Goal: Task Accomplishment & Management: Use online tool/utility

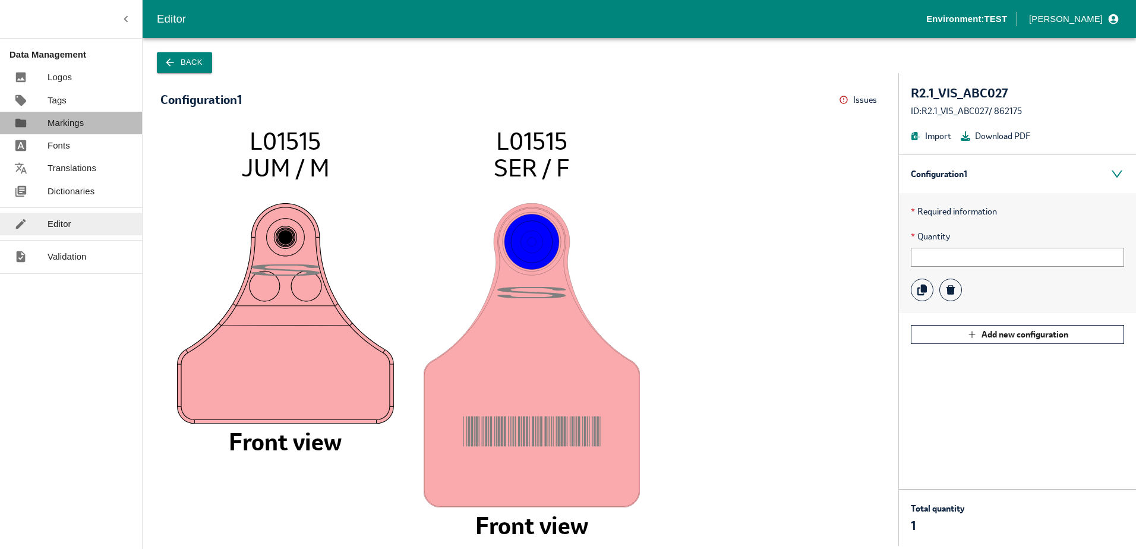
click at [61, 127] on p "Markings" at bounding box center [66, 122] width 36 height 13
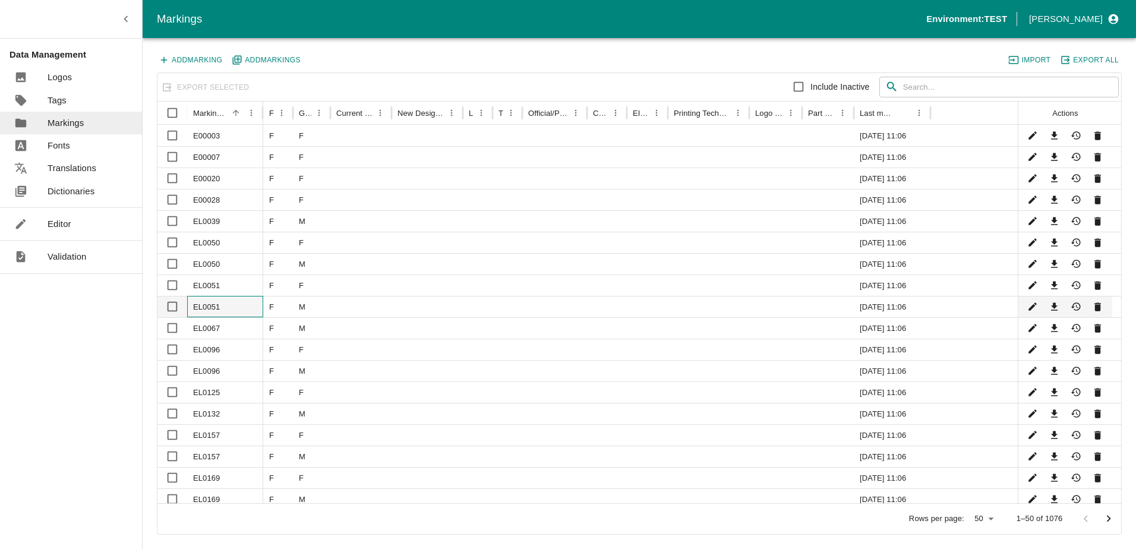
click at [216, 309] on div "EL0051" at bounding box center [225, 306] width 76 height 21
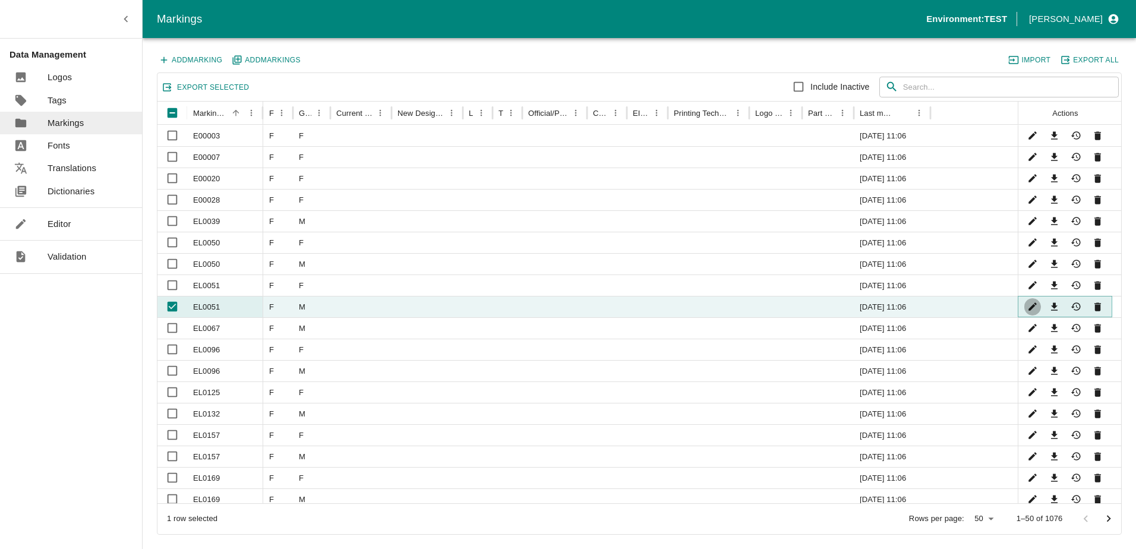
click at [1027, 300] on button "Edit" at bounding box center [1032, 306] width 17 height 17
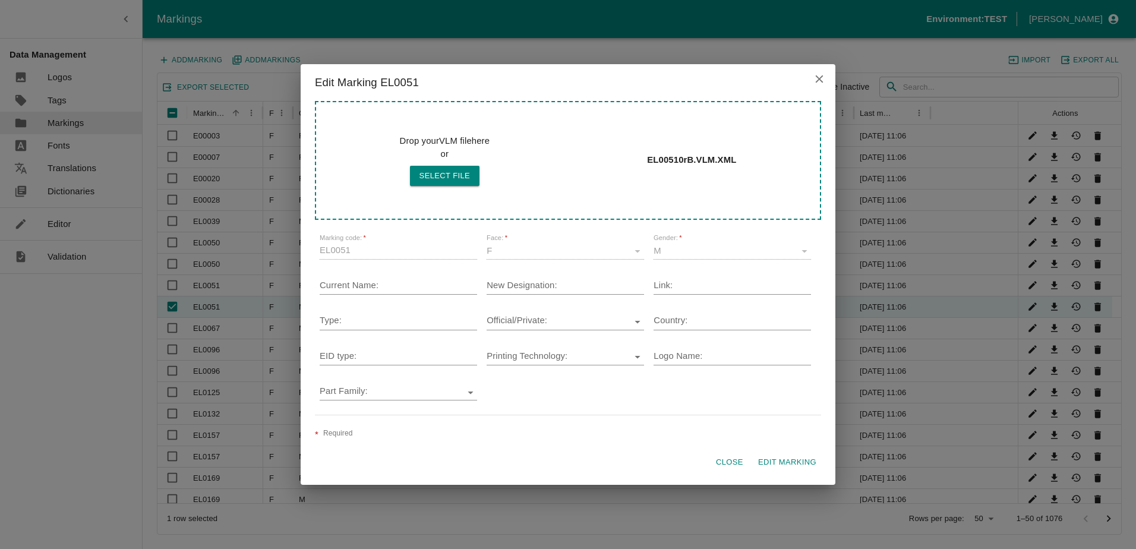
click at [822, 76] on icon "close" at bounding box center [819, 79] width 8 height 8
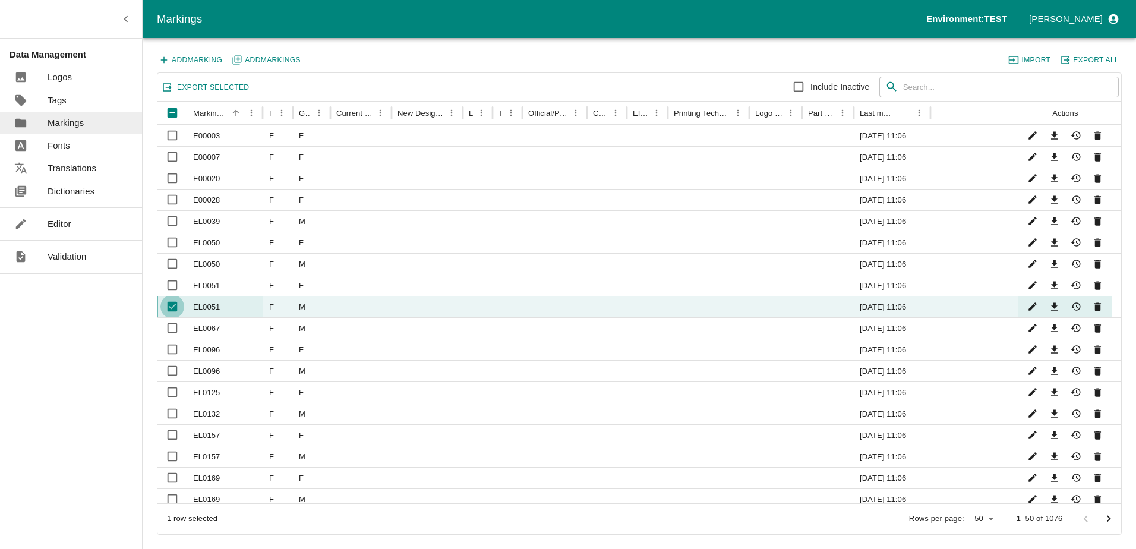
click at [170, 307] on input "Unselect row" at bounding box center [172, 307] width 24 height 24
checkbox input "false"
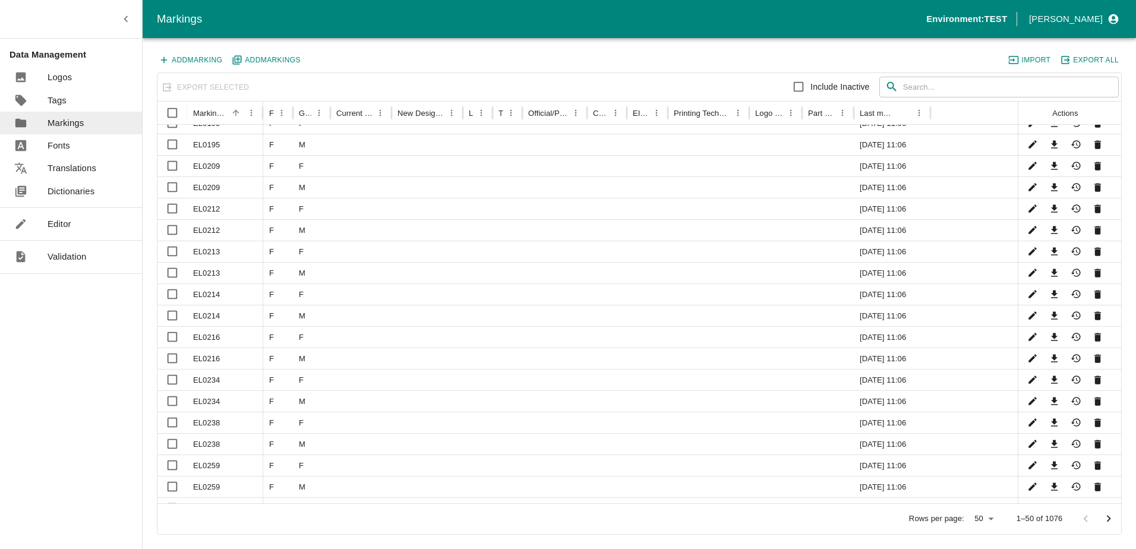
scroll to position [536, 0]
click at [66, 217] on p "Editor" at bounding box center [60, 223] width 24 height 13
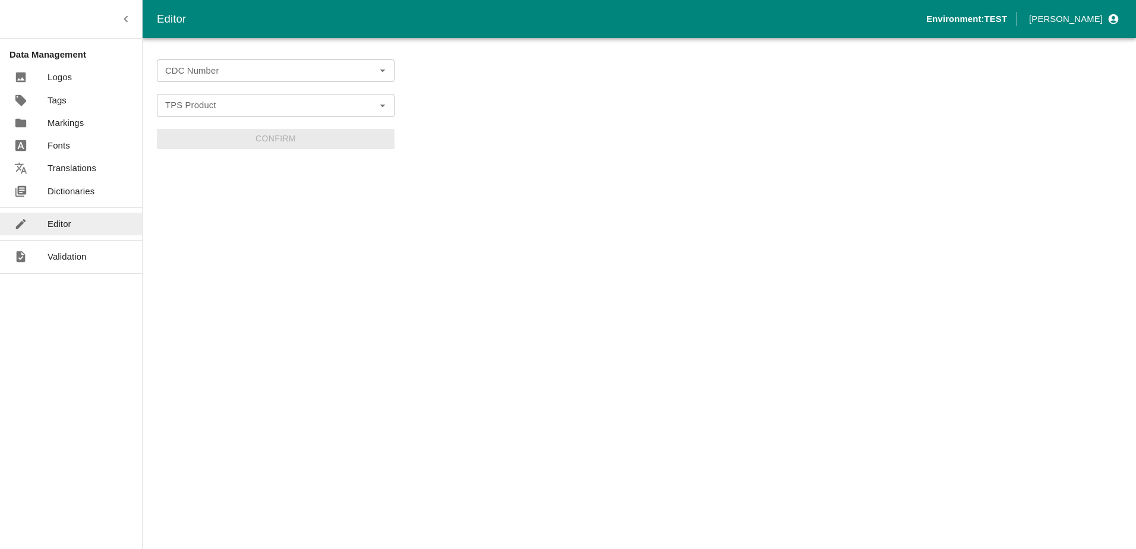
click at [228, 76] on input "CDC Number" at bounding box center [265, 70] width 211 height 15
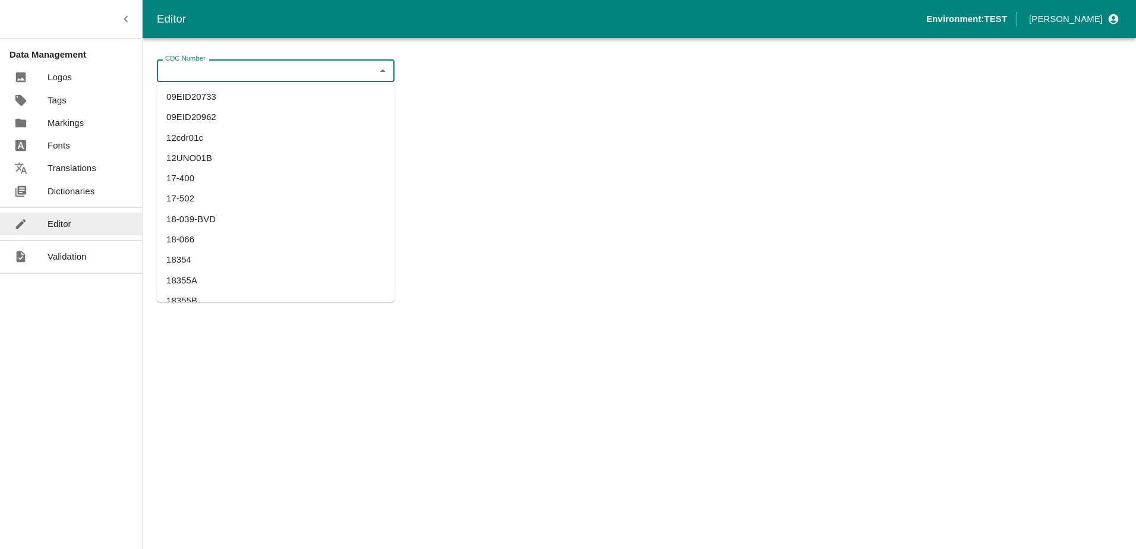
paste input "PRIVE PENTAG"
type input "PRIVE PENTAG"
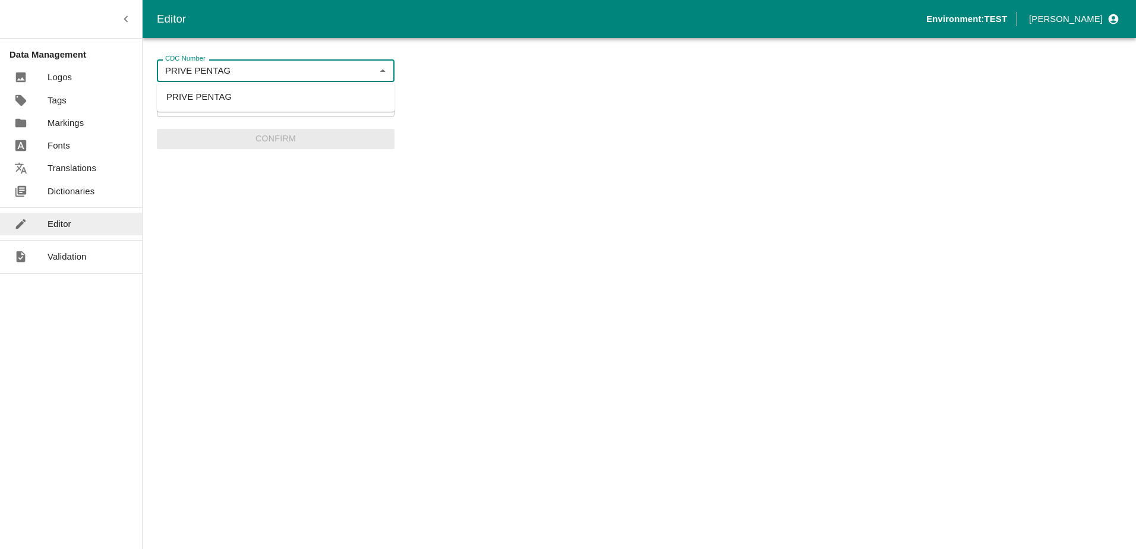
click at [203, 98] on li "PRIVE PENTAG" at bounding box center [276, 97] width 238 height 20
click at [383, 109] on icon "Open" at bounding box center [382, 105] width 13 height 13
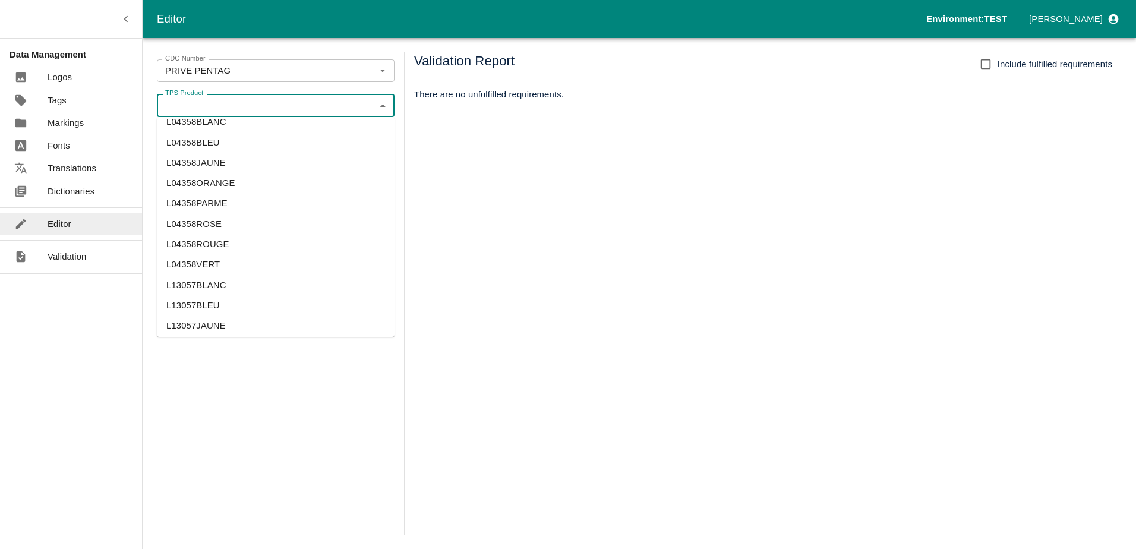
scroll to position [180, 0]
click at [282, 218] on li "L04358ROSE" at bounding box center [276, 217] width 238 height 20
type input "L04358ROSE"
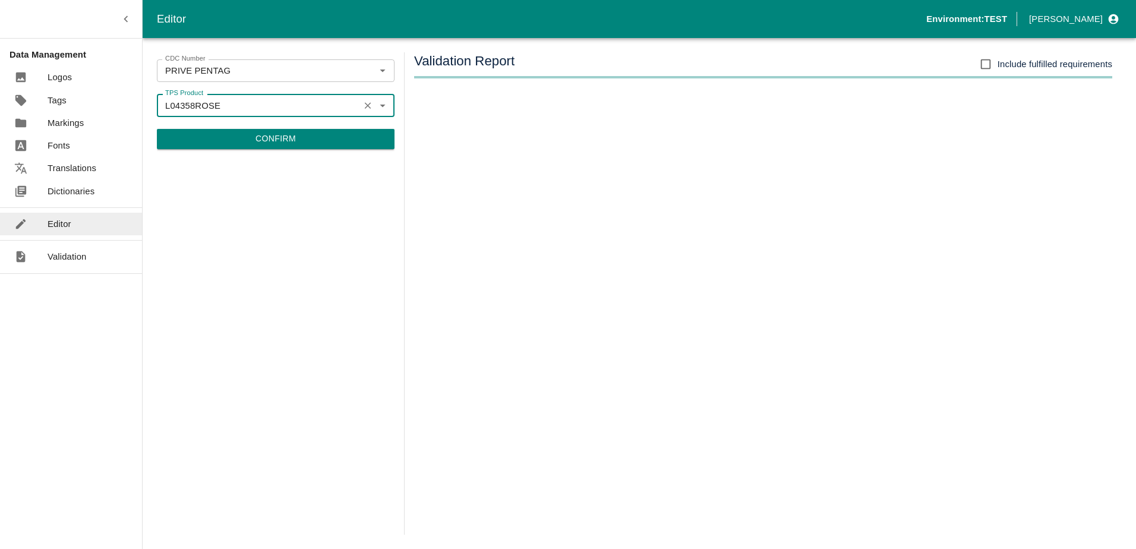
click at [281, 137] on button "Confirm" at bounding box center [276, 139] width 238 height 20
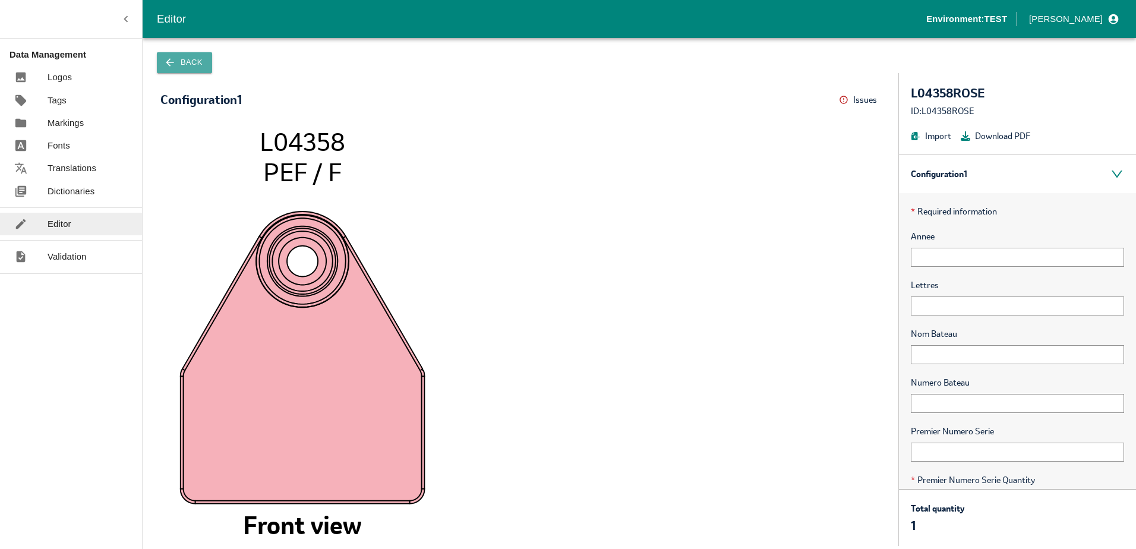
click at [189, 64] on button "Back" at bounding box center [184, 62] width 55 height 21
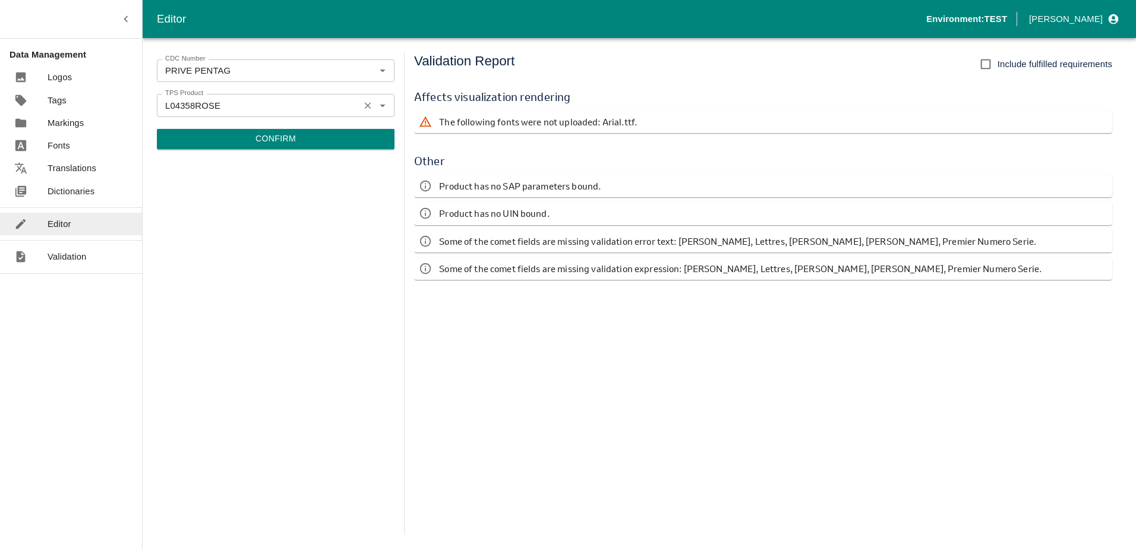
click at [254, 107] on input "L04358ROSE" at bounding box center [257, 104] width 195 height 15
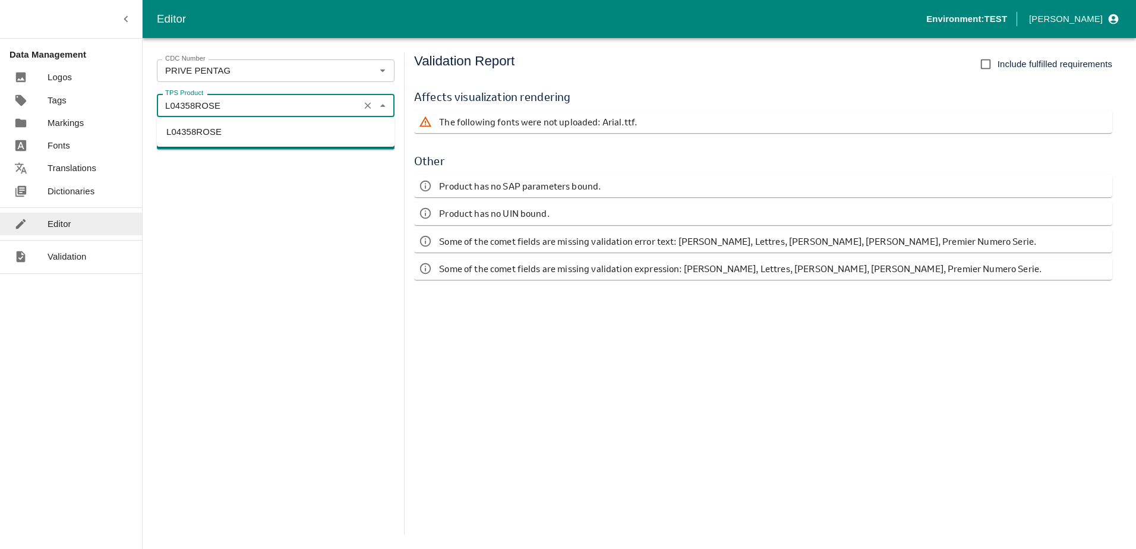
click at [258, 129] on li "L04358ROSE" at bounding box center [276, 132] width 238 height 20
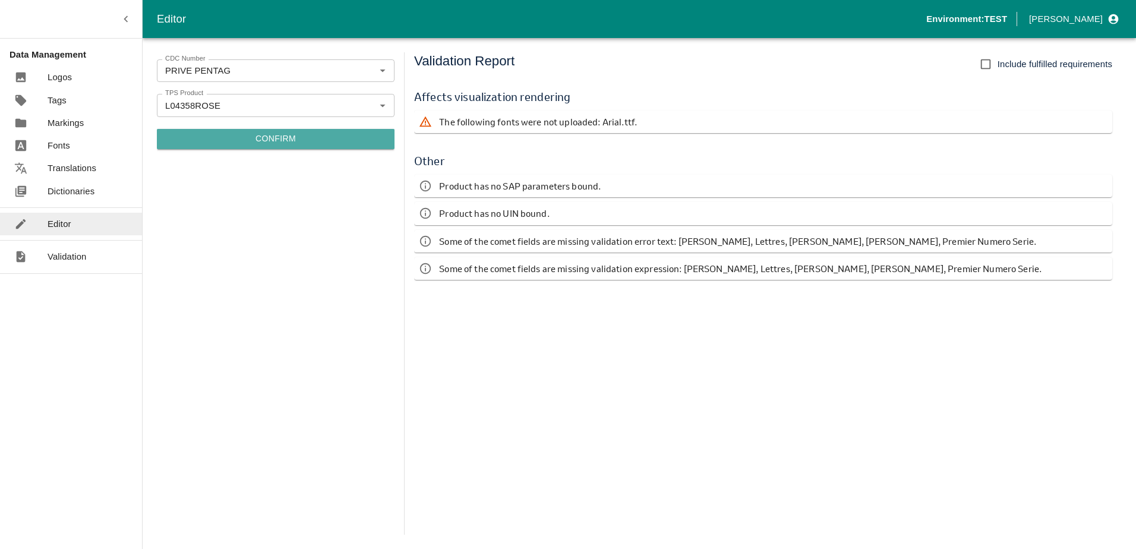
click at [265, 133] on button "Confirm" at bounding box center [276, 139] width 238 height 20
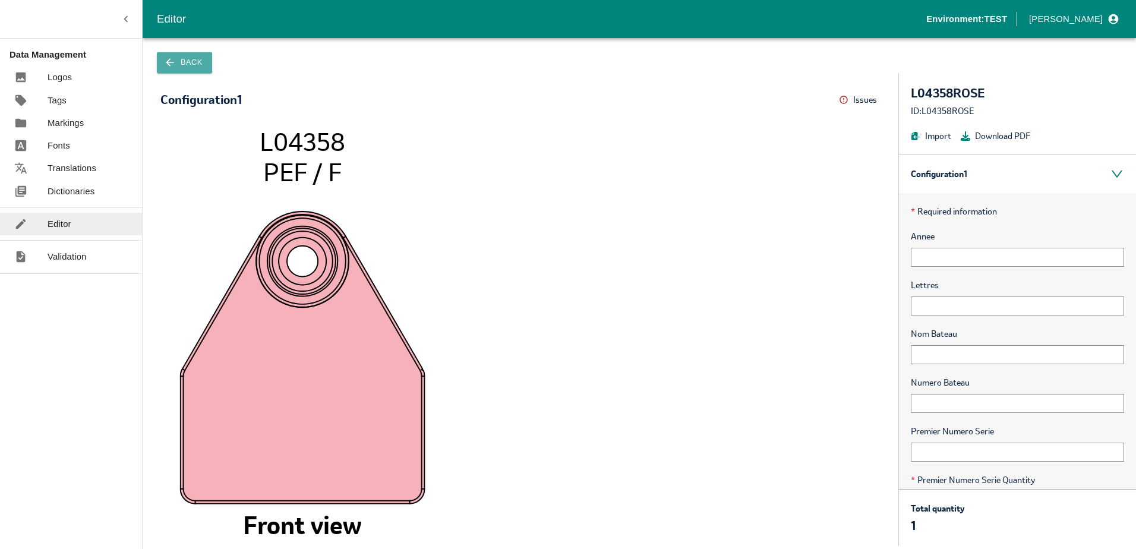
click at [173, 64] on icon "button" at bounding box center [170, 62] width 12 height 12
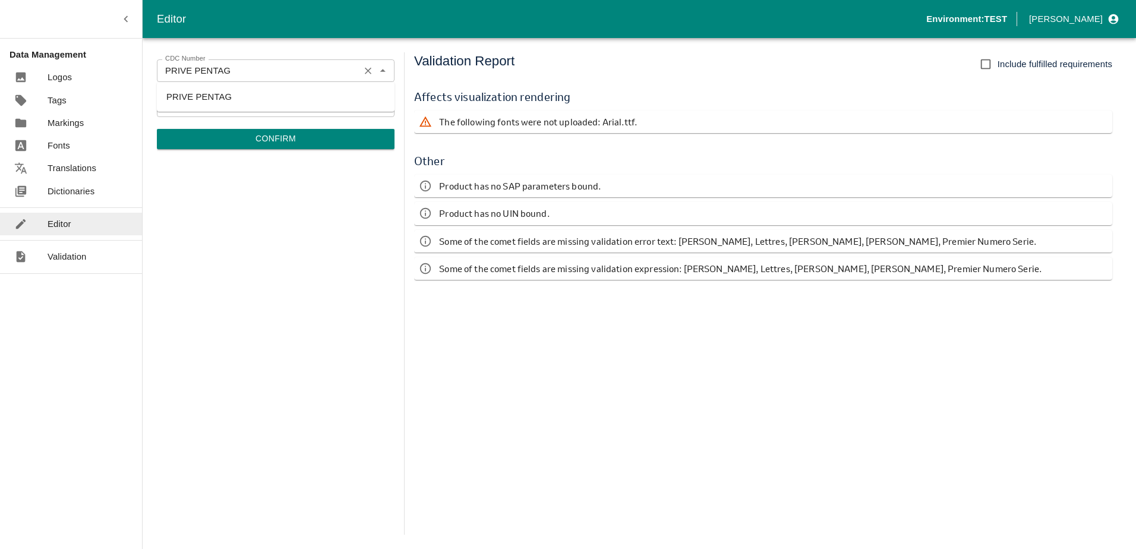
click at [356, 74] on div "PRIVE PENTAG CDC Number" at bounding box center [276, 70] width 238 height 23
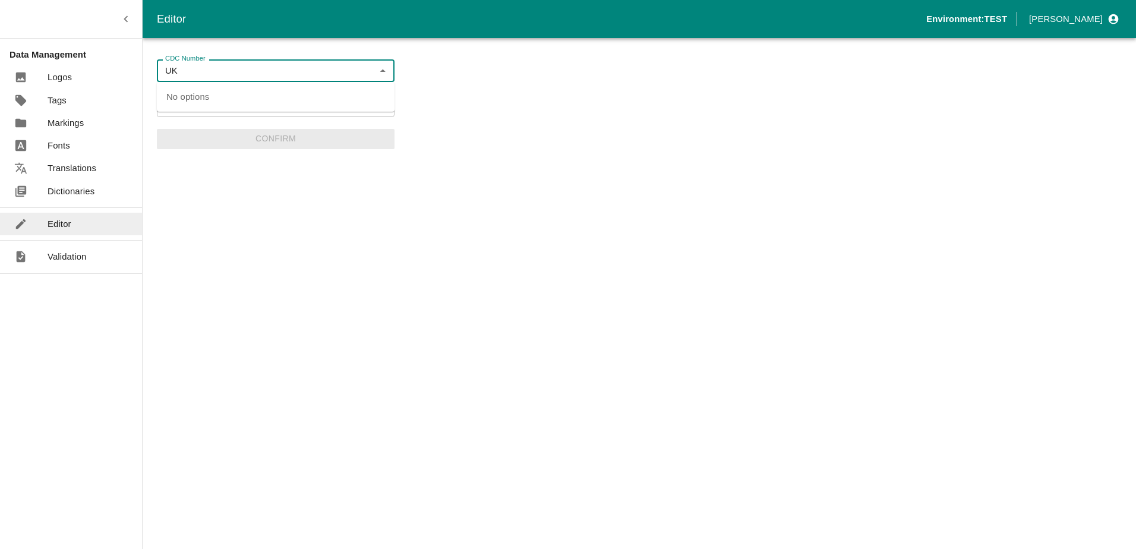
type input "U"
type input "G"
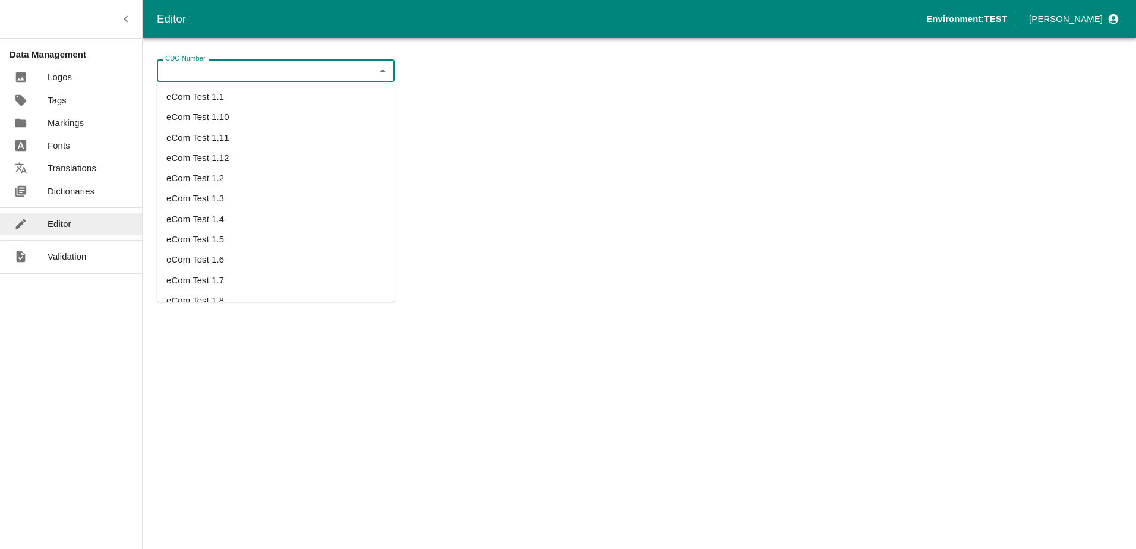
click at [235, 137] on li "eCom Test 1.11" at bounding box center [276, 138] width 238 height 20
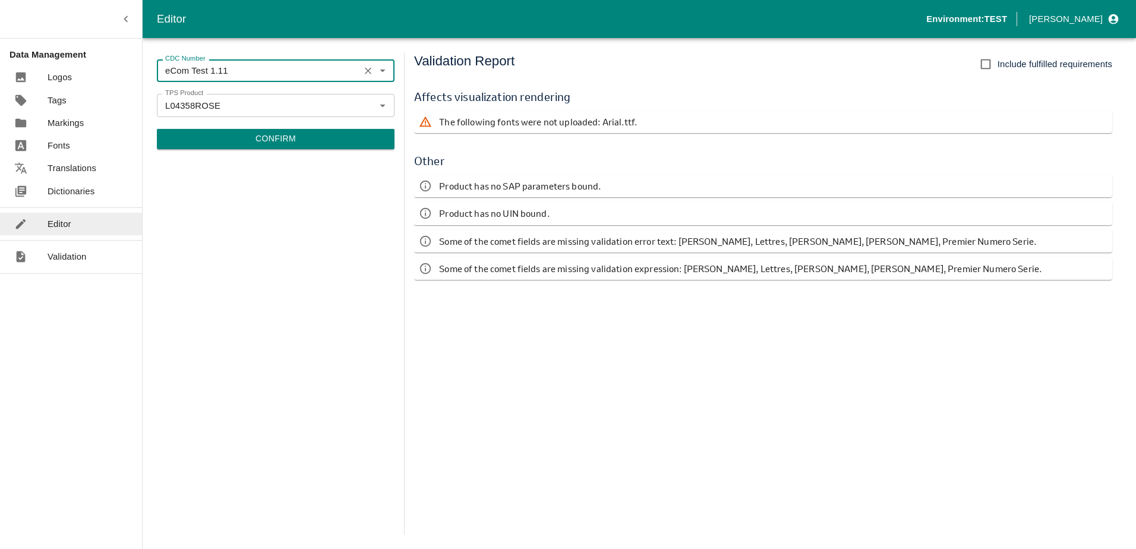
type input "eCom Test 1.11"
click at [284, 134] on button "Confirm" at bounding box center [276, 139] width 238 height 20
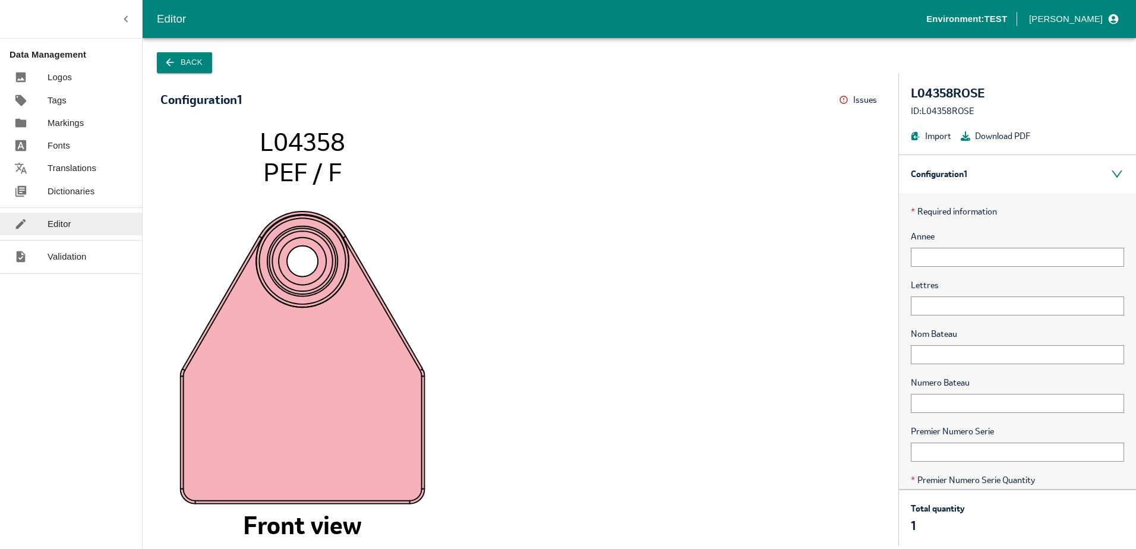
click at [184, 68] on button "Back" at bounding box center [184, 62] width 55 height 21
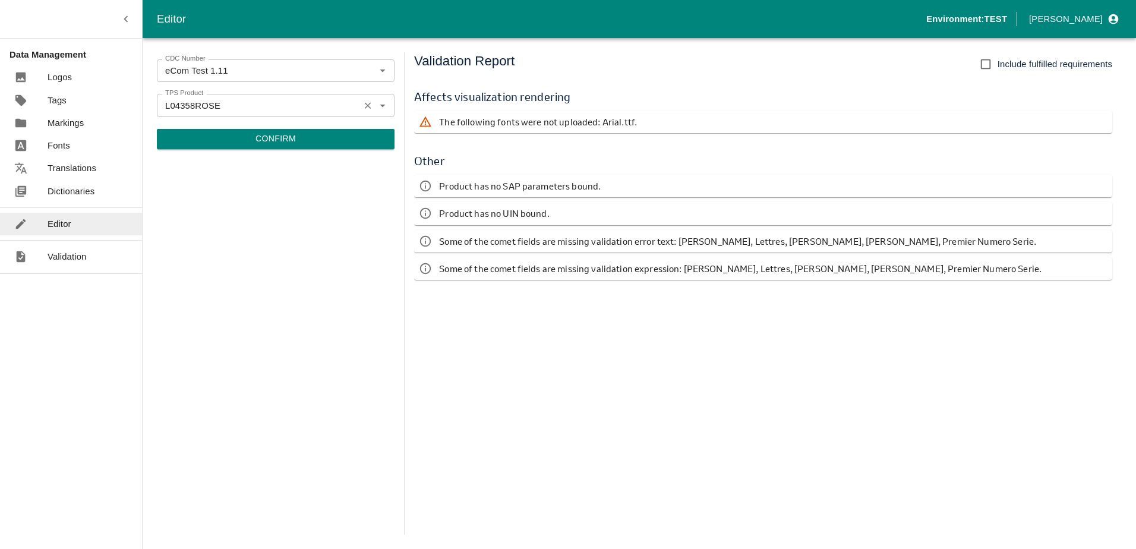
click at [366, 107] on icon "Clear" at bounding box center [368, 105] width 7 height 7
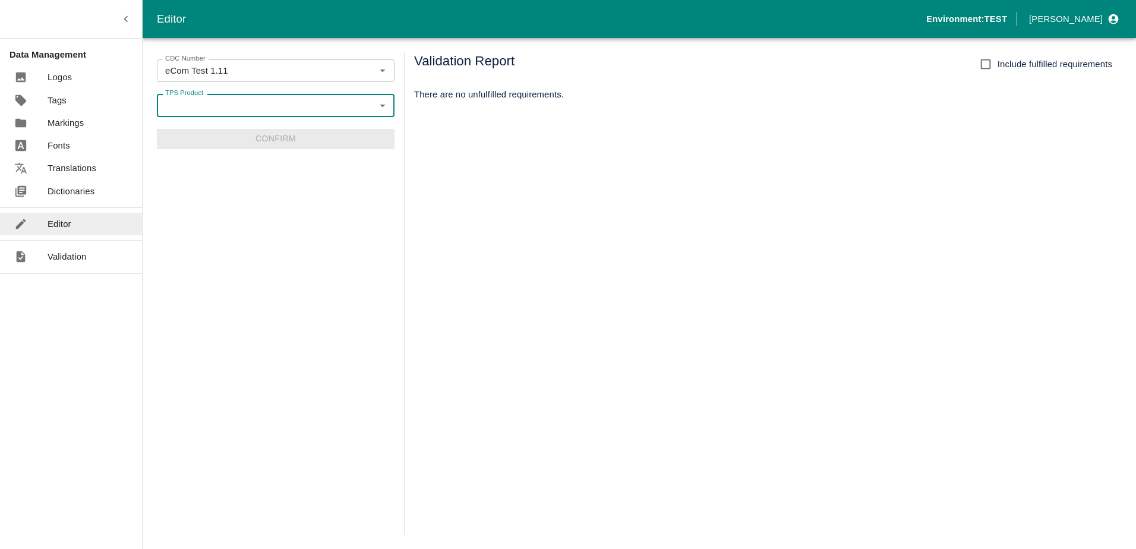
paste input "UK Cattle Official Replacement Test"
type input "UK Cattle Official Replacement Test"
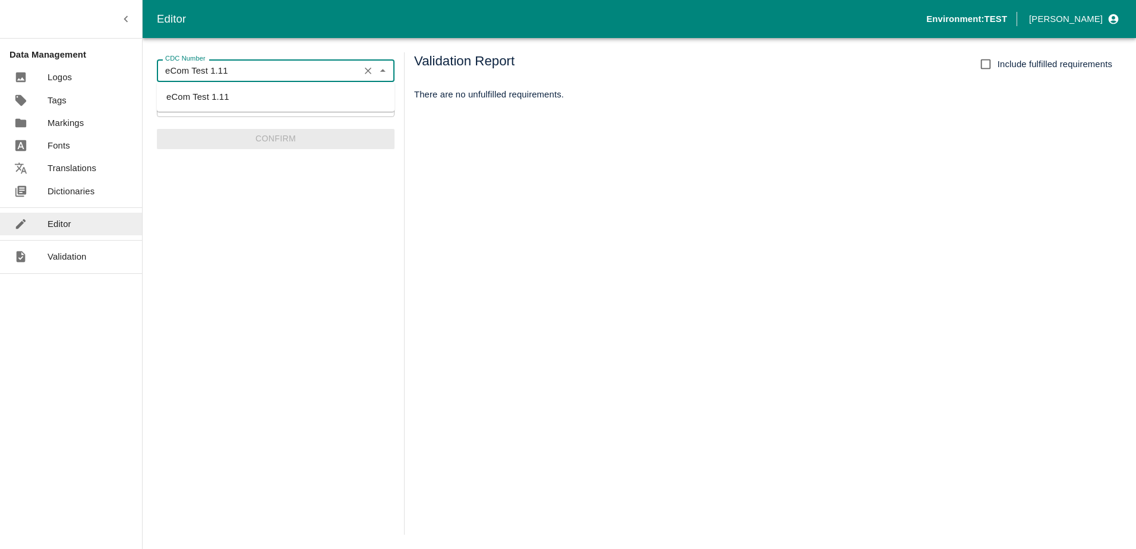
drag, startPoint x: 249, startPoint y: 75, endPoint x: 92, endPoint y: 66, distance: 157.6
click at [92, 66] on div "Editor Environment: TEST Herron, John Data Management Logos Tags Markings Fonts…" at bounding box center [568, 274] width 1136 height 549
paste input "UK Cattle Official Replacement Test"
type input "UK Cattle Official Replacement Test"
click at [238, 95] on li "UK Cattle Official Replacement Test" at bounding box center [276, 97] width 238 height 20
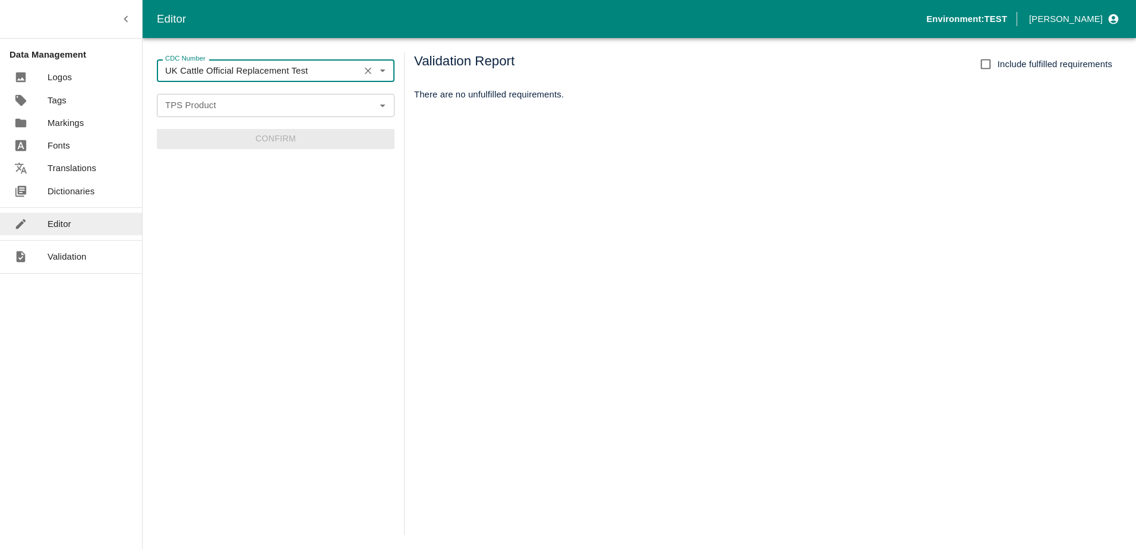
click at [248, 108] on input "TPS Product" at bounding box center [265, 104] width 211 height 15
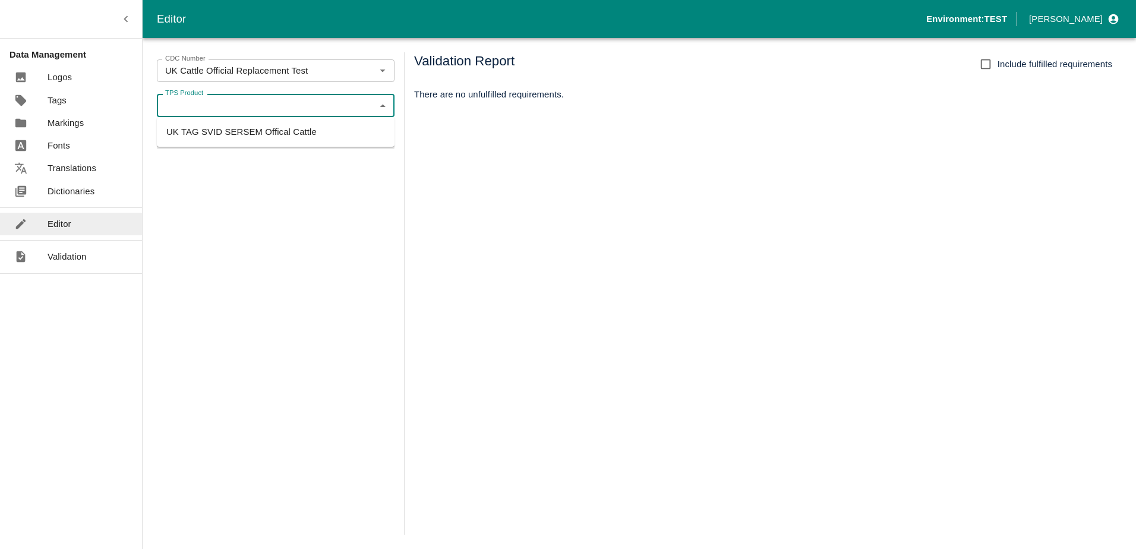
click at [265, 135] on li "UK TAG SVID SERSEM Offical Cattle" at bounding box center [276, 132] width 238 height 20
type input "UK TAG SVID SERSEM Offical Cattle"
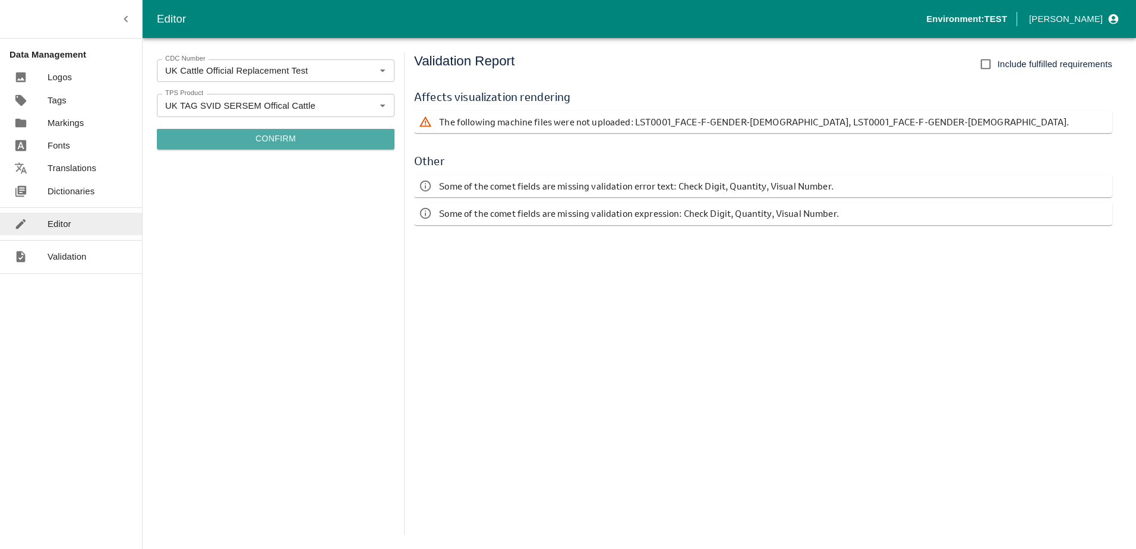
click at [270, 136] on button "Confirm" at bounding box center [276, 139] width 238 height 20
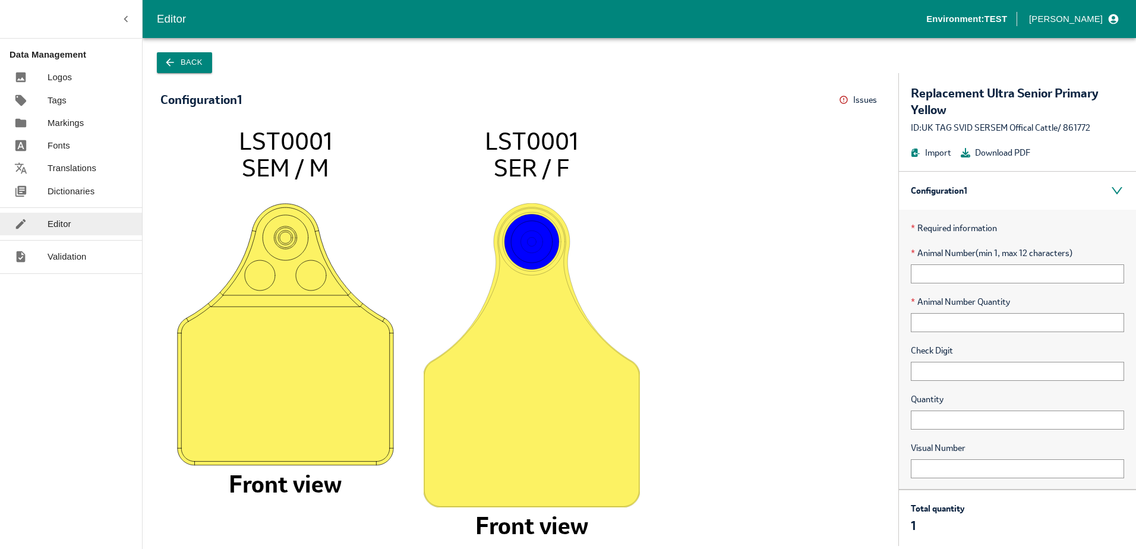
click at [194, 67] on button "Back" at bounding box center [184, 62] width 55 height 21
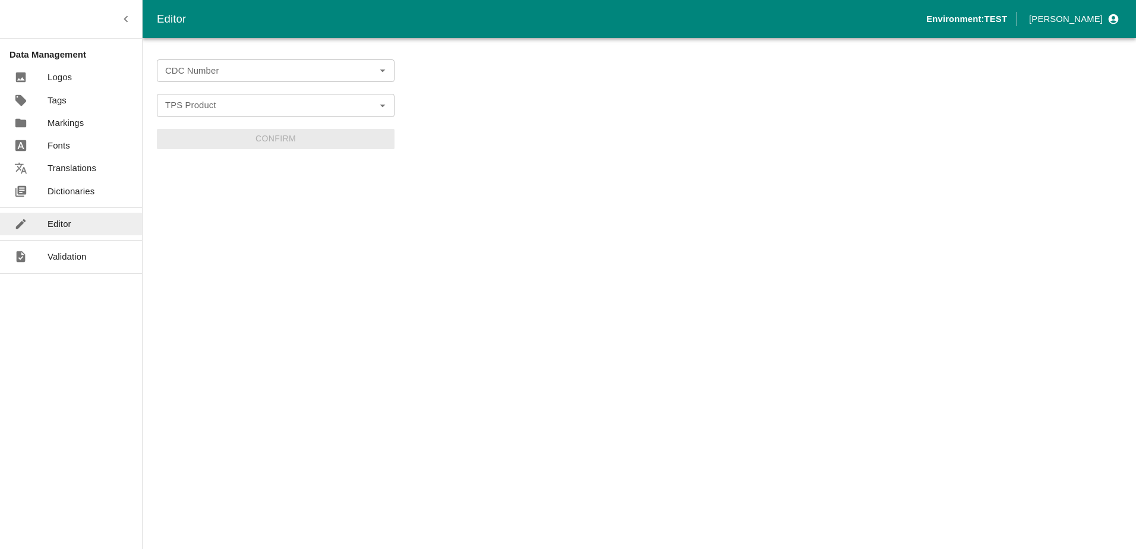
click at [239, 83] on form "CDC Number CDC Number TPS Product TPS Product Confirm" at bounding box center [276, 104] width 238 height 90
click at [236, 79] on div "CDC Number" at bounding box center [276, 70] width 238 height 23
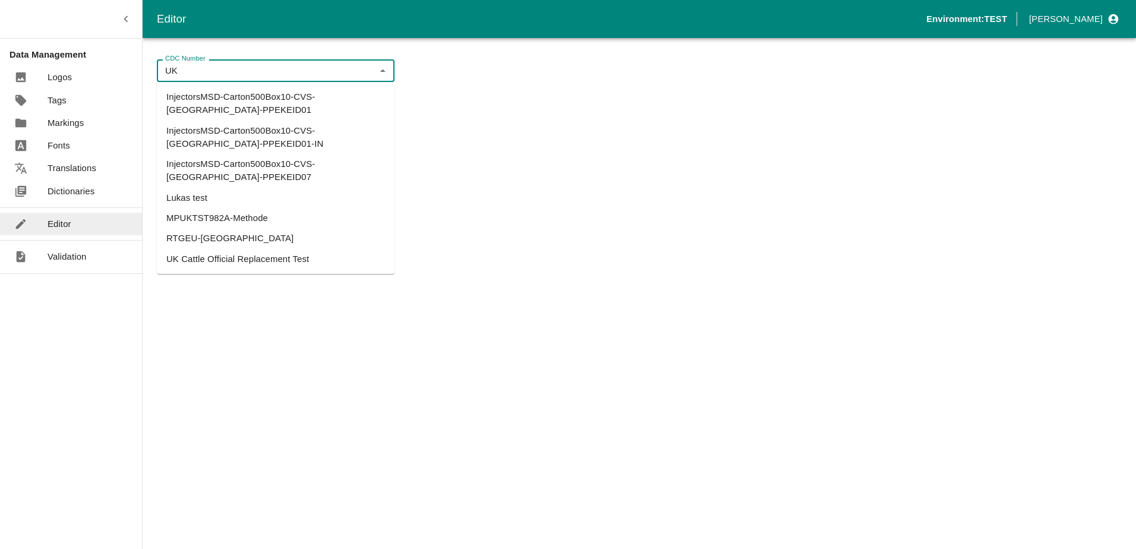
click at [245, 249] on li "UK Cattle Official Replacement Test" at bounding box center [276, 259] width 238 height 20
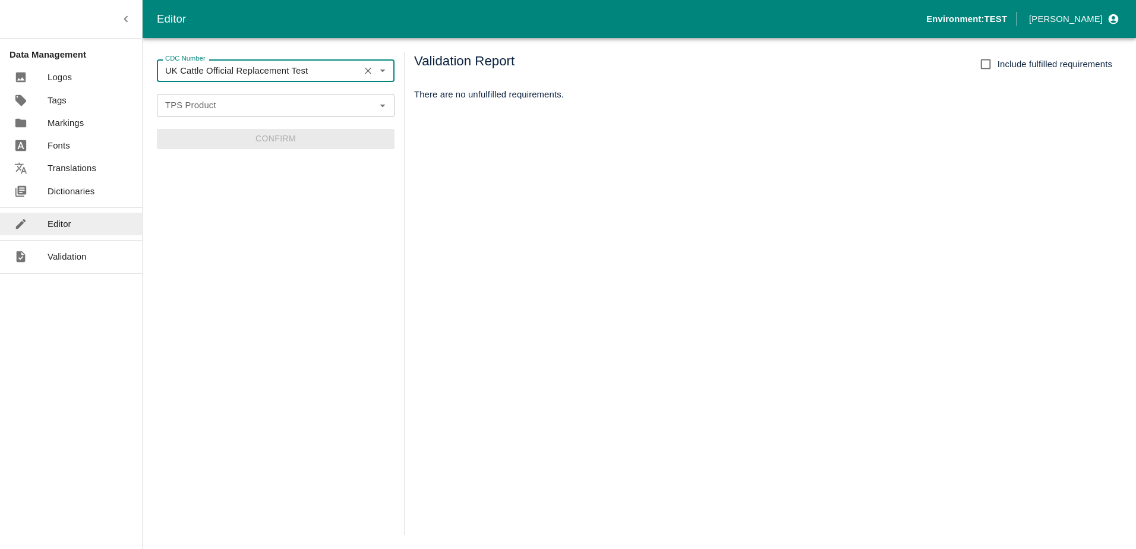
type input "UK Cattle Official Replacement Test"
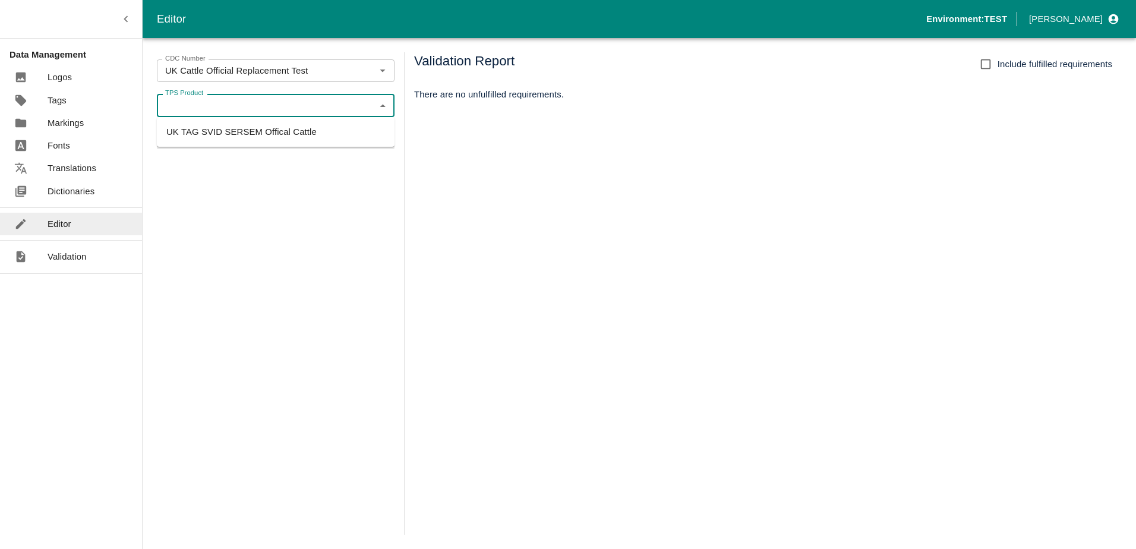
click at [217, 106] on input "TPS Product" at bounding box center [265, 104] width 211 height 15
click at [224, 140] on li "UK TAG SVID SERSEM Offical Cattle" at bounding box center [276, 132] width 238 height 20
type input "UK TAG SVID SERSEM Offical Cattle"
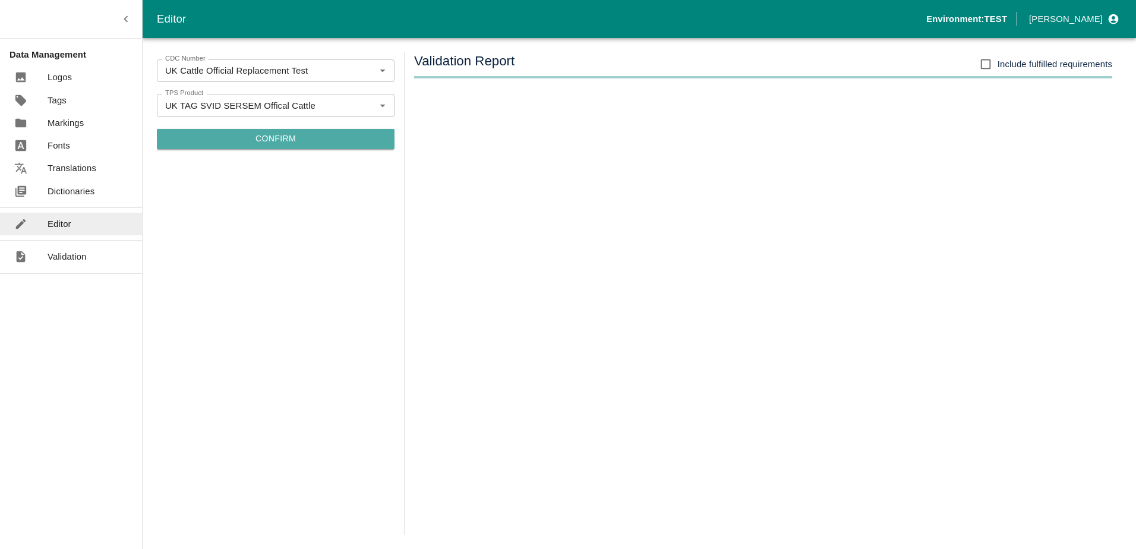
click at [230, 140] on button "Confirm" at bounding box center [276, 139] width 238 height 20
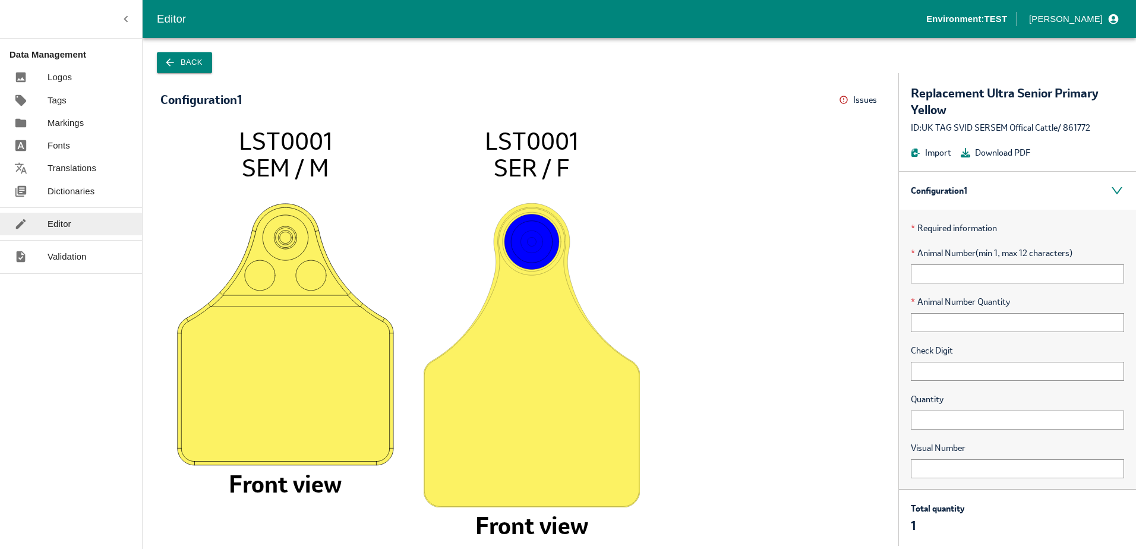
click at [184, 58] on button "Back" at bounding box center [184, 62] width 55 height 21
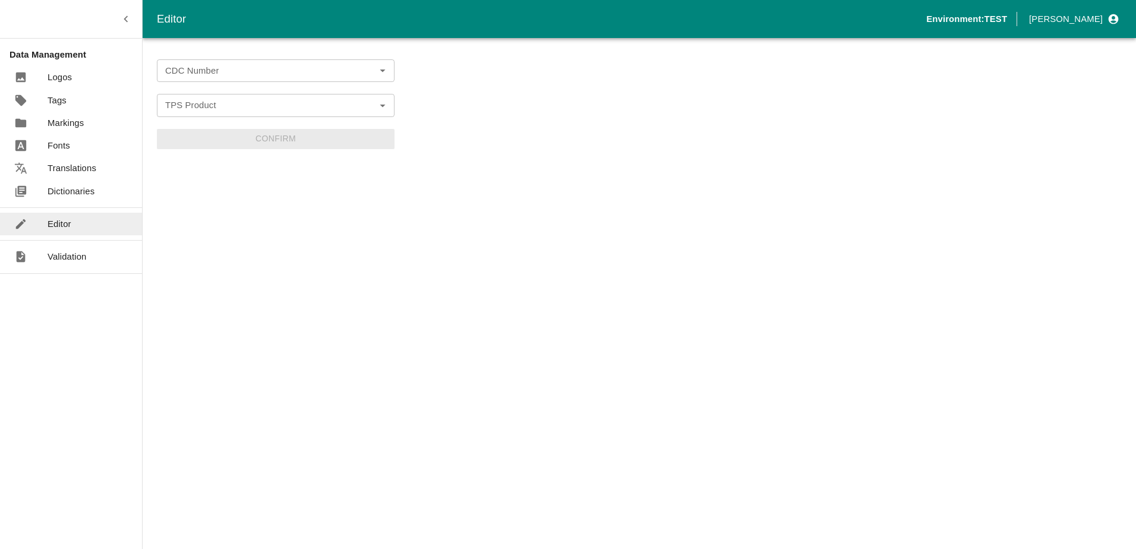
click at [209, 61] on div "CDC Number" at bounding box center [276, 70] width 238 height 23
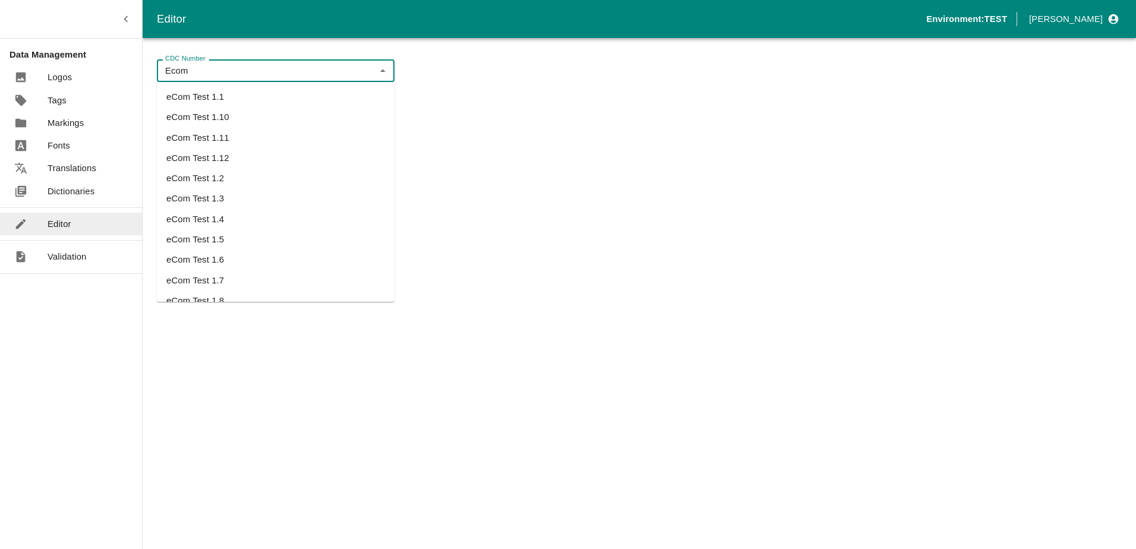
click at [225, 148] on li "eCom Test 1.12" at bounding box center [276, 158] width 238 height 20
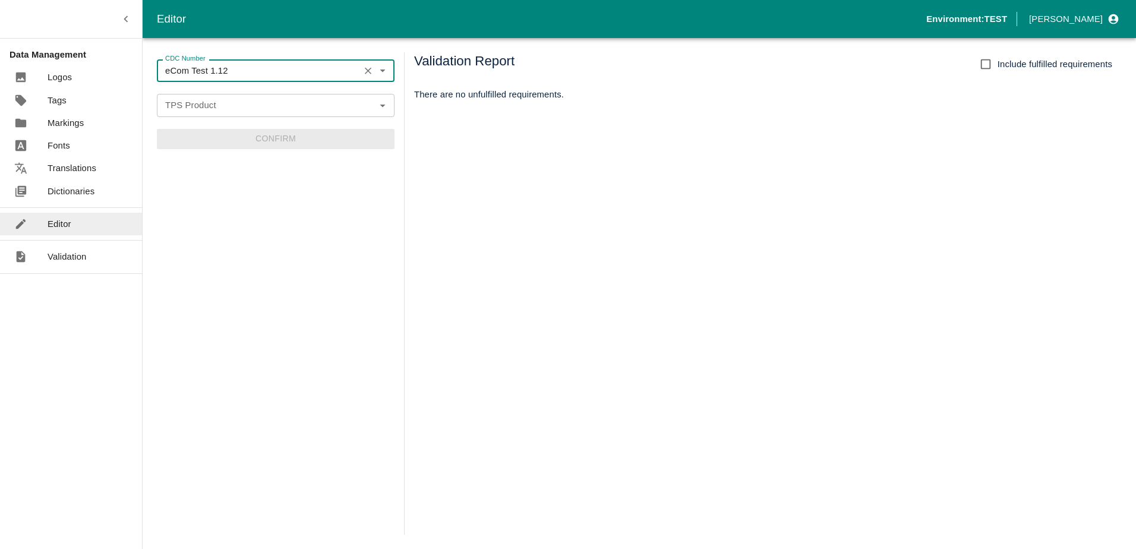
type input "eCom Test 1.12"
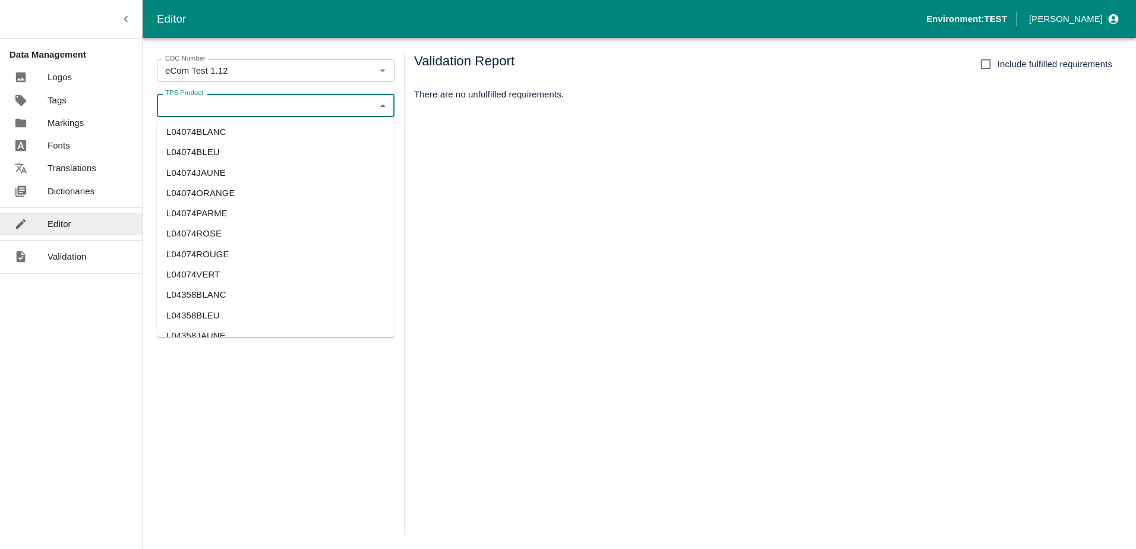
click at [350, 102] on input "TPS Product" at bounding box center [265, 104] width 211 height 15
click at [307, 128] on li "L04074BLANC" at bounding box center [276, 132] width 238 height 20
type input "L04074BLANC"
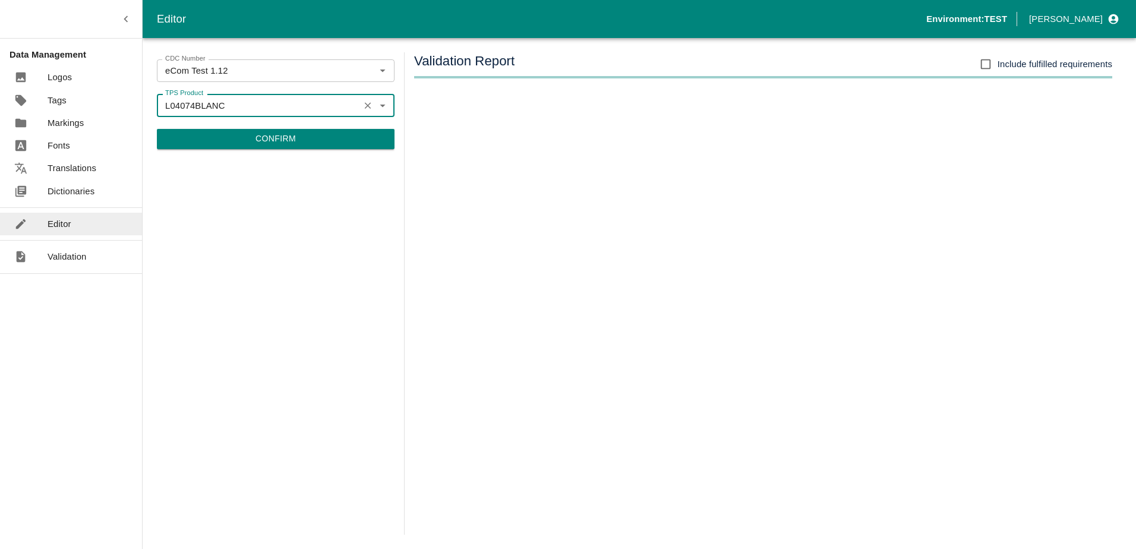
click at [307, 129] on button "Confirm" at bounding box center [276, 139] width 238 height 20
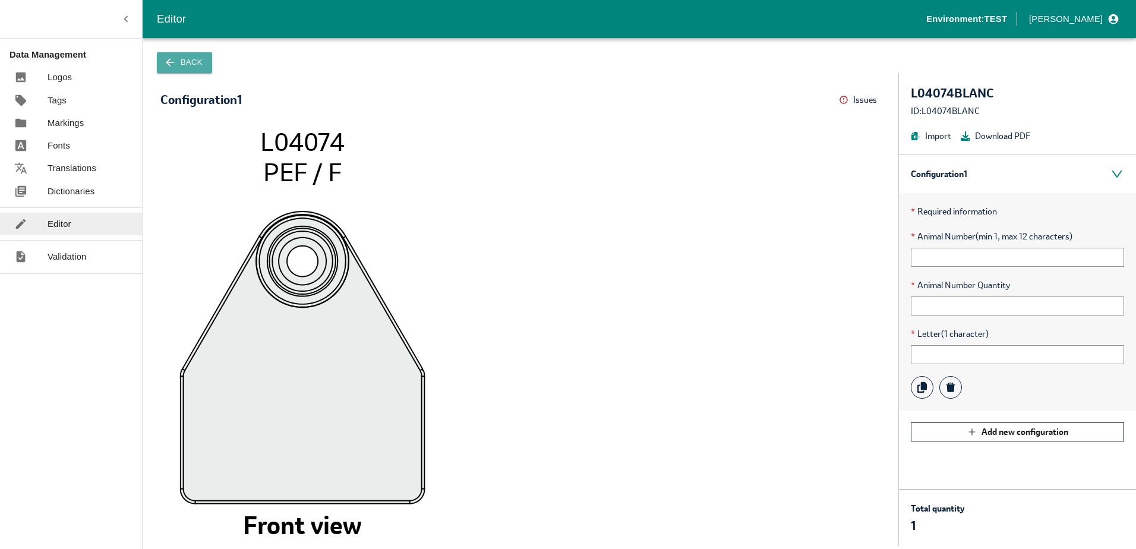
click at [197, 71] on button "Back" at bounding box center [184, 62] width 55 height 21
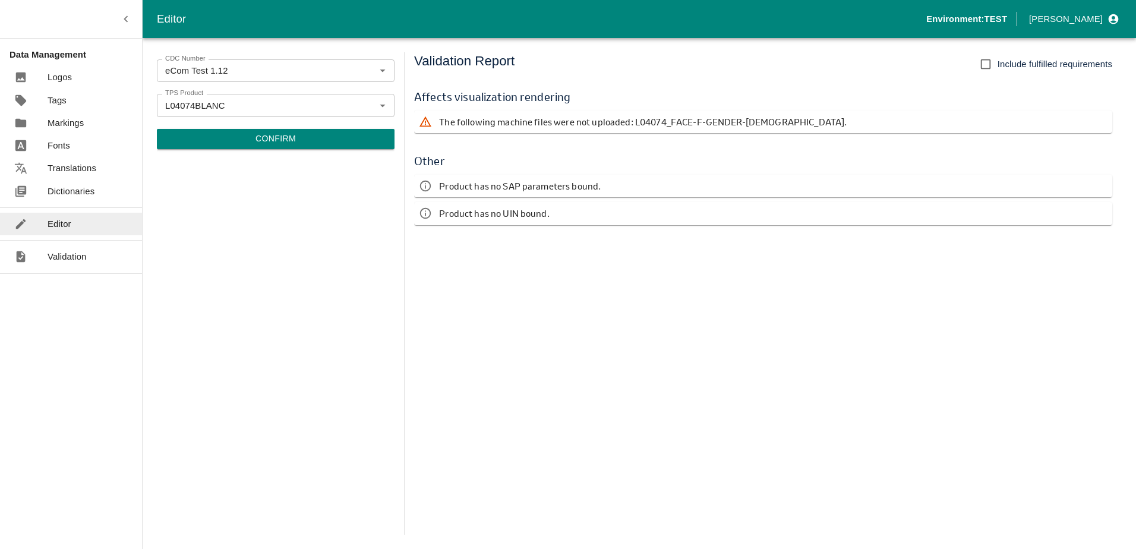
click at [71, 186] on p "Dictionaries" at bounding box center [71, 191] width 47 height 13
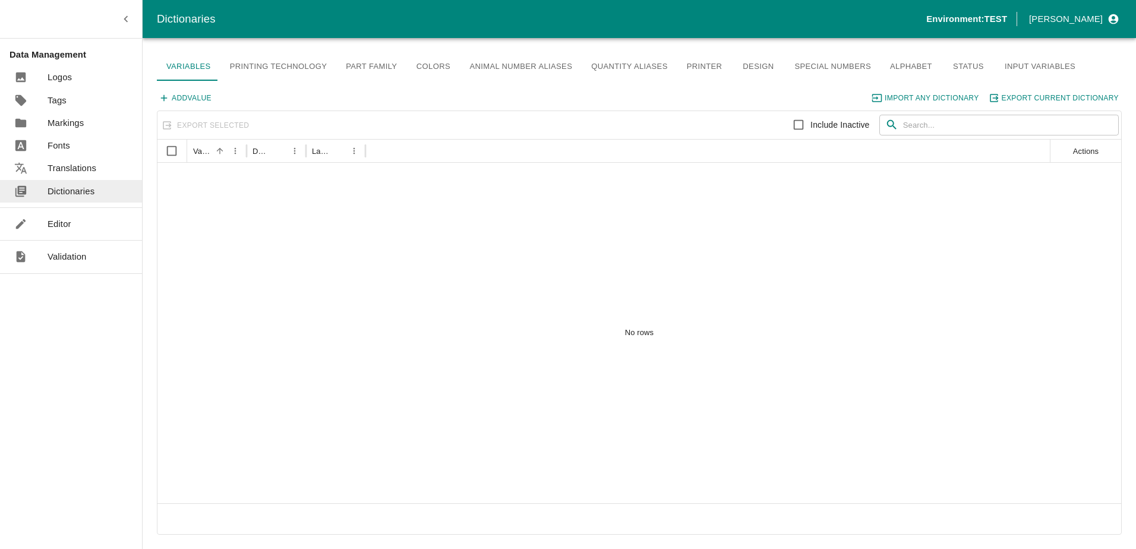
click at [72, 218] on link "Editor" at bounding box center [71, 224] width 142 height 23
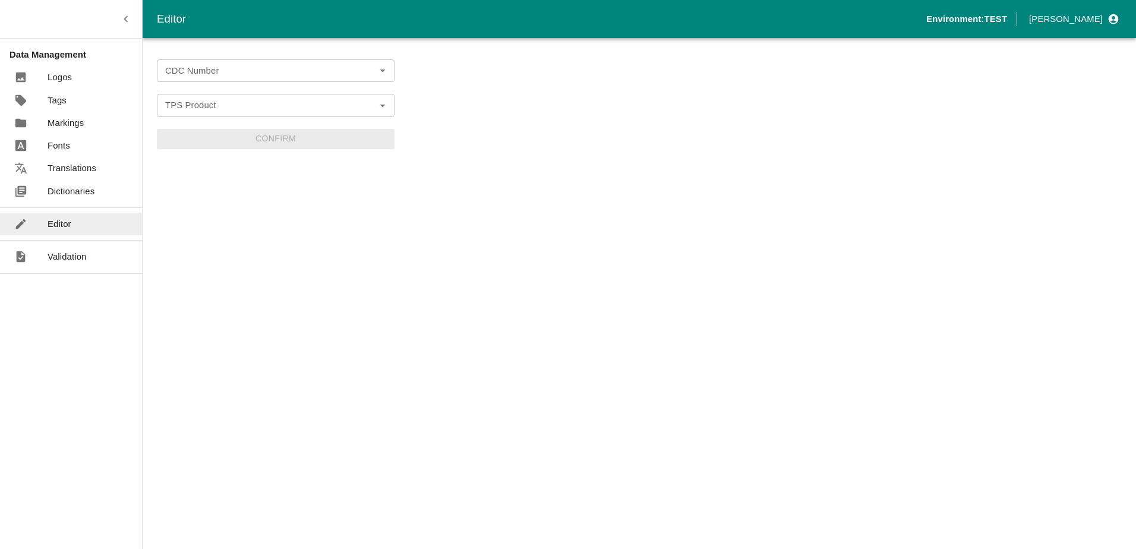
click at [188, 68] on div "CDC Number CDC Number" at bounding box center [276, 70] width 238 height 23
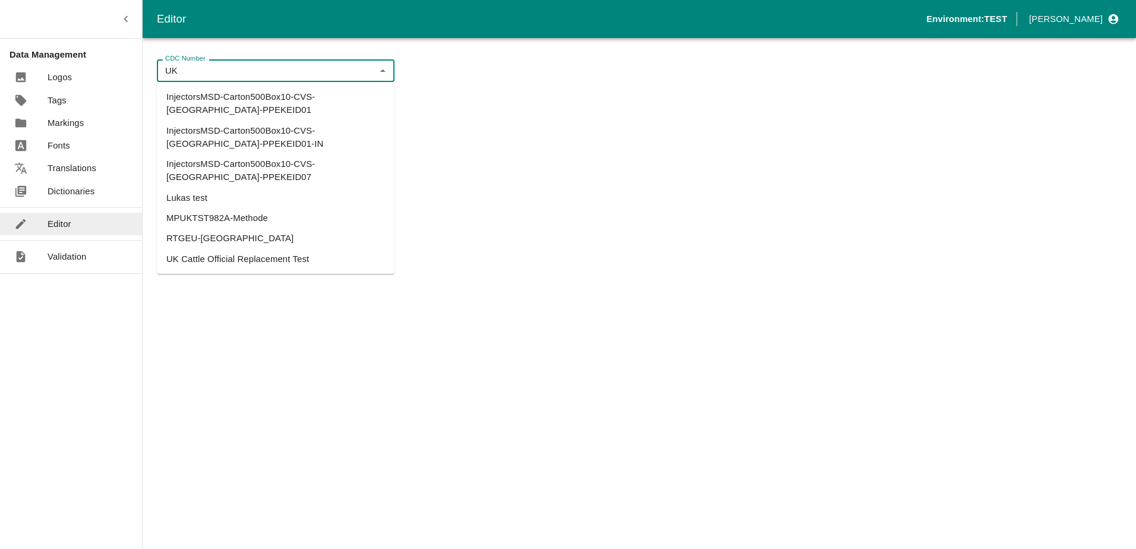
click at [235, 249] on li "UK Cattle Official Replacement Test" at bounding box center [276, 259] width 238 height 20
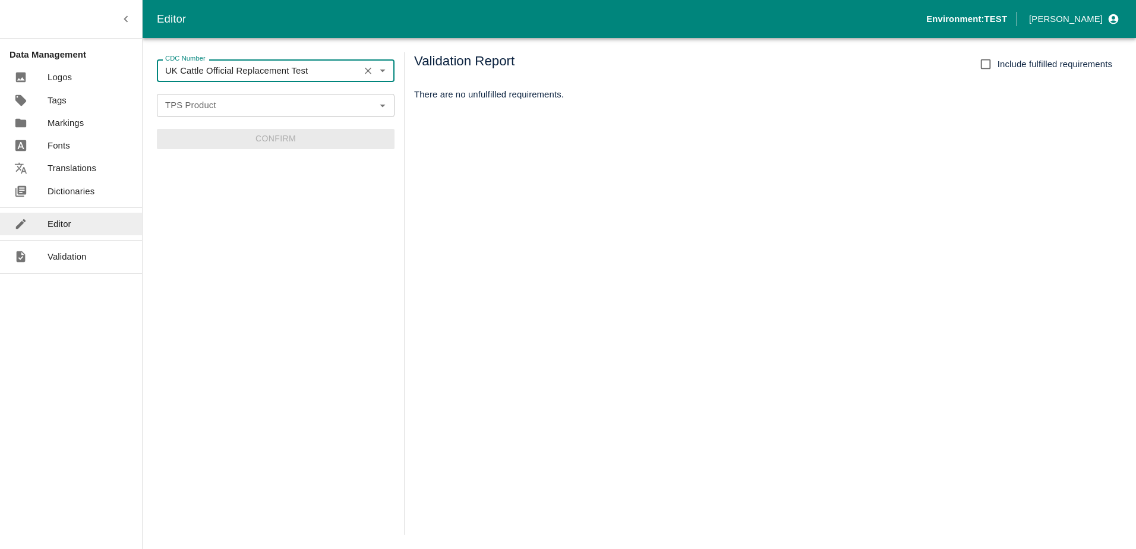
type input "UK Cattle Official Replacement Test"
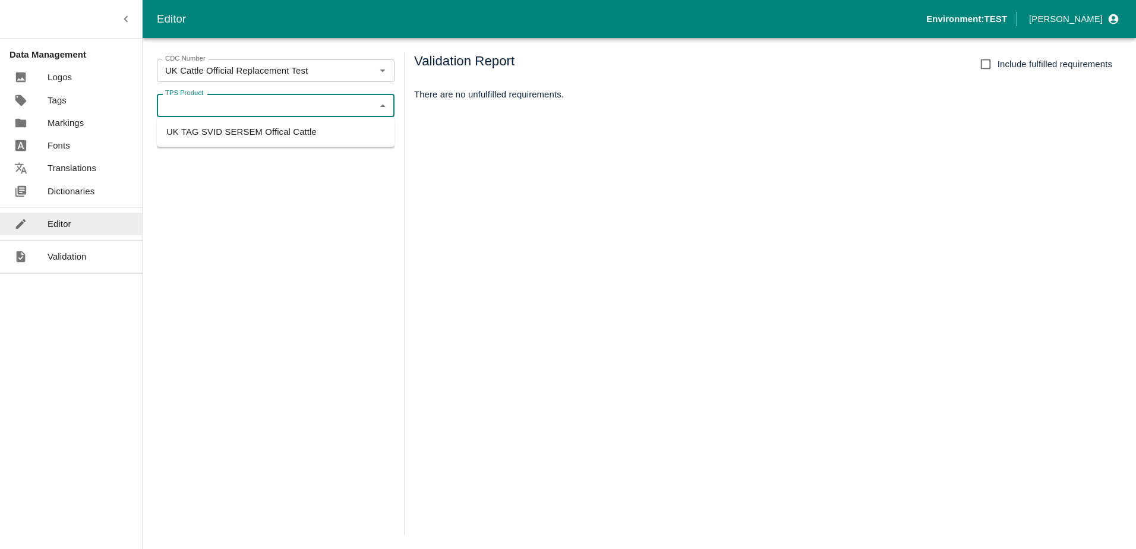
click at [204, 109] on input "TPS Product" at bounding box center [265, 104] width 211 height 15
click at [220, 134] on li "UK TAG SVID SERSEM Offical Cattle" at bounding box center [276, 132] width 238 height 20
type input "UK TAG SVID SERSEM Offical Cattle"
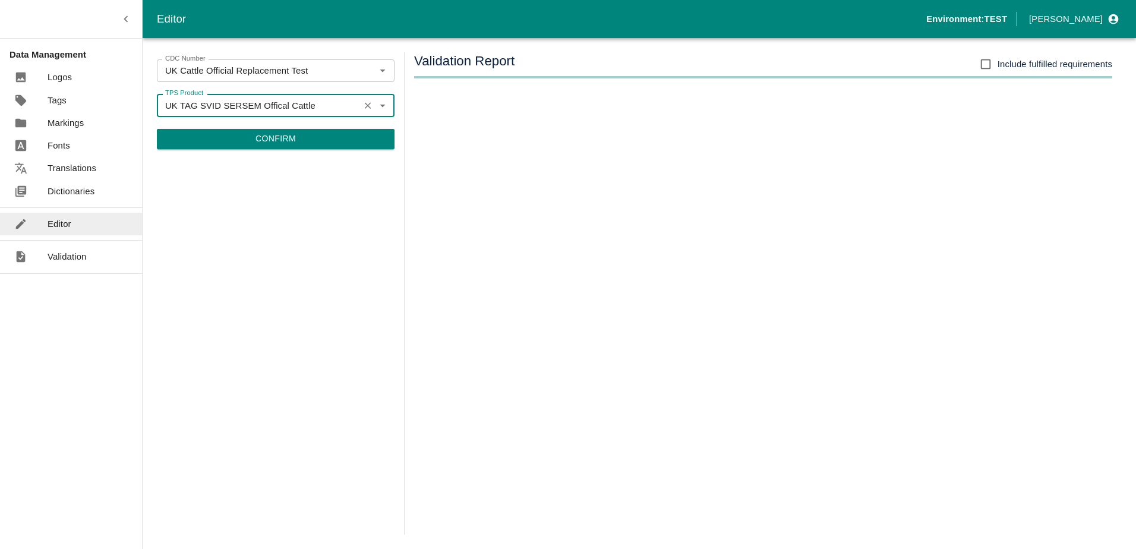
click at [255, 144] on button "Confirm" at bounding box center [276, 139] width 238 height 20
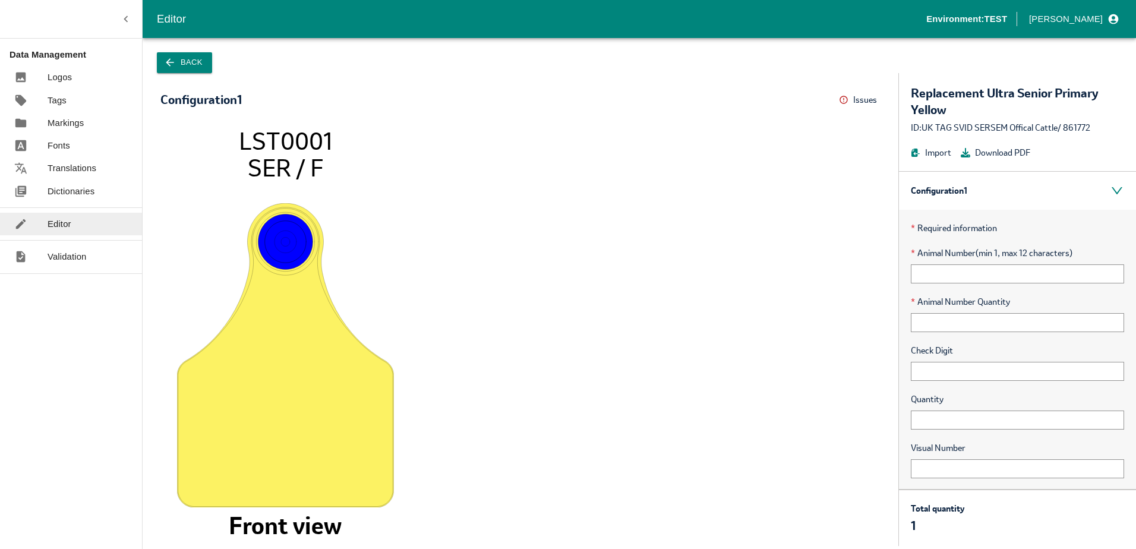
click at [667, 385] on icon "LST0001 SER / F Front view" at bounding box center [520, 330] width 696 height 407
click at [79, 181] on link "Dictionaries" at bounding box center [71, 191] width 142 height 23
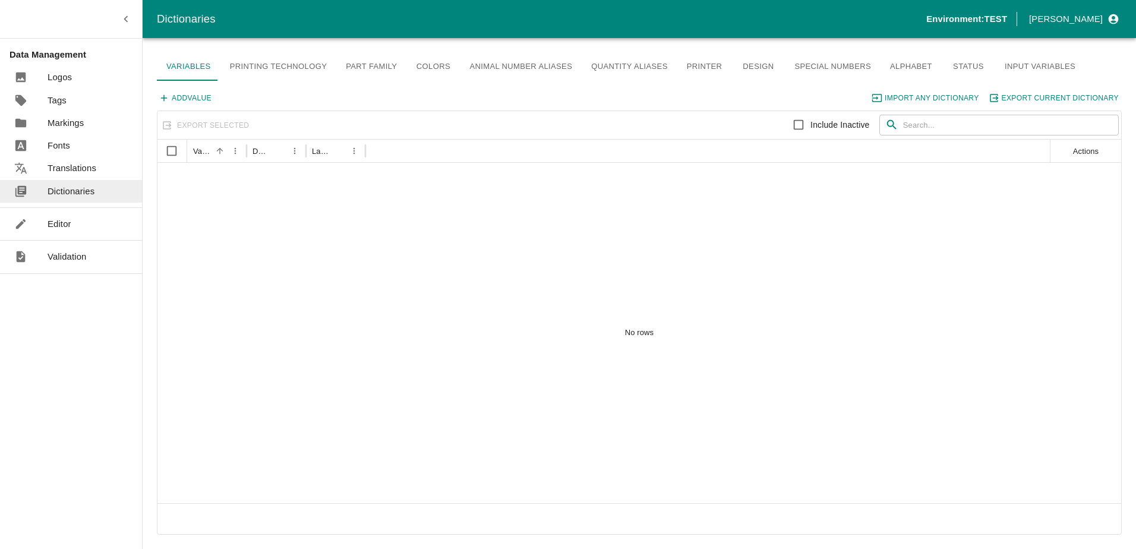
click at [74, 216] on link "Editor" at bounding box center [71, 224] width 142 height 23
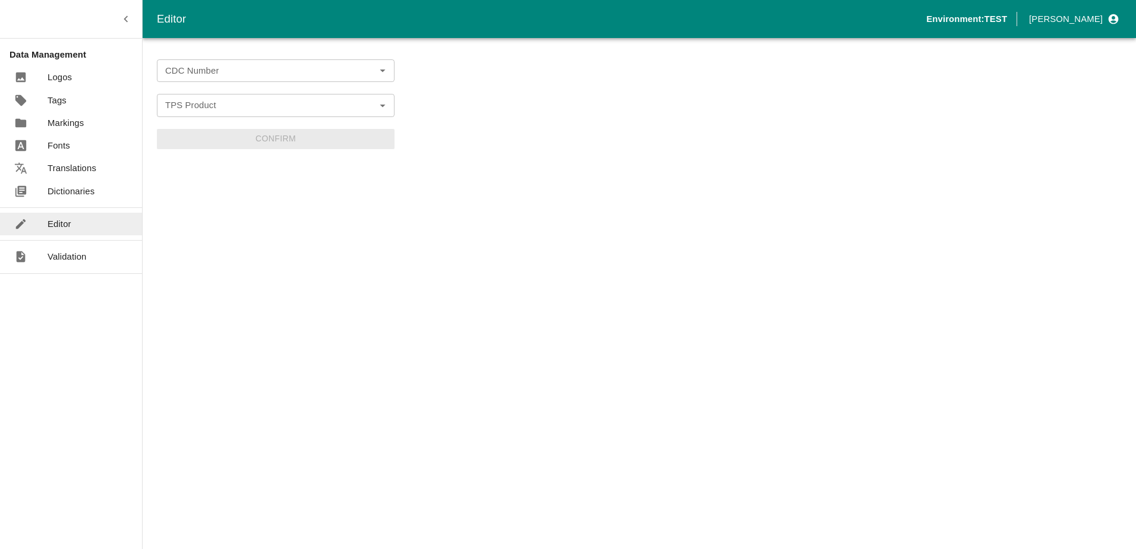
click at [211, 71] on input "CDC Number" at bounding box center [265, 70] width 211 height 15
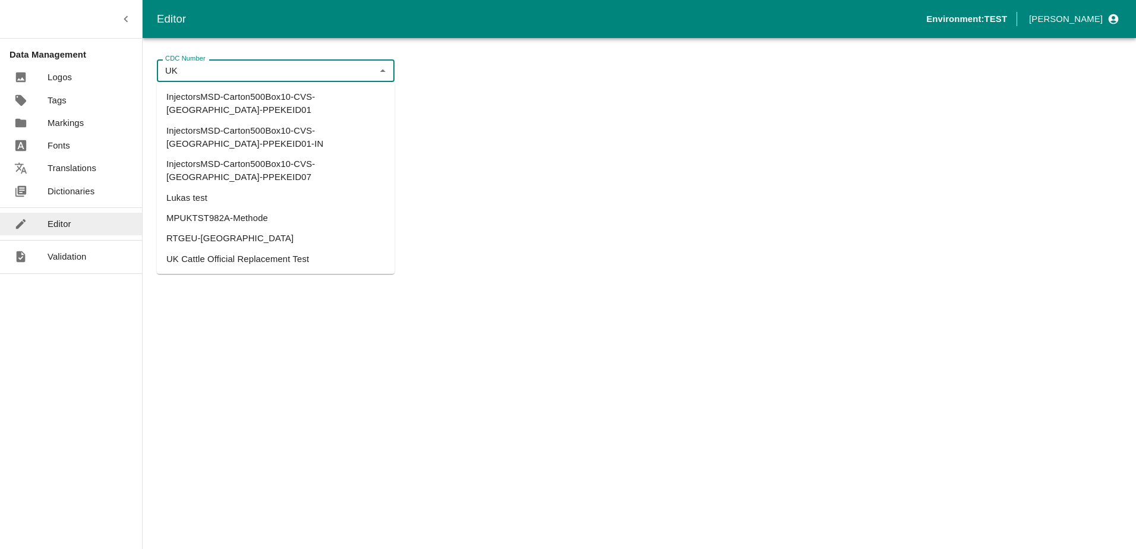
click at [217, 249] on li "UK Cattle Official Replacement Test" at bounding box center [276, 259] width 238 height 20
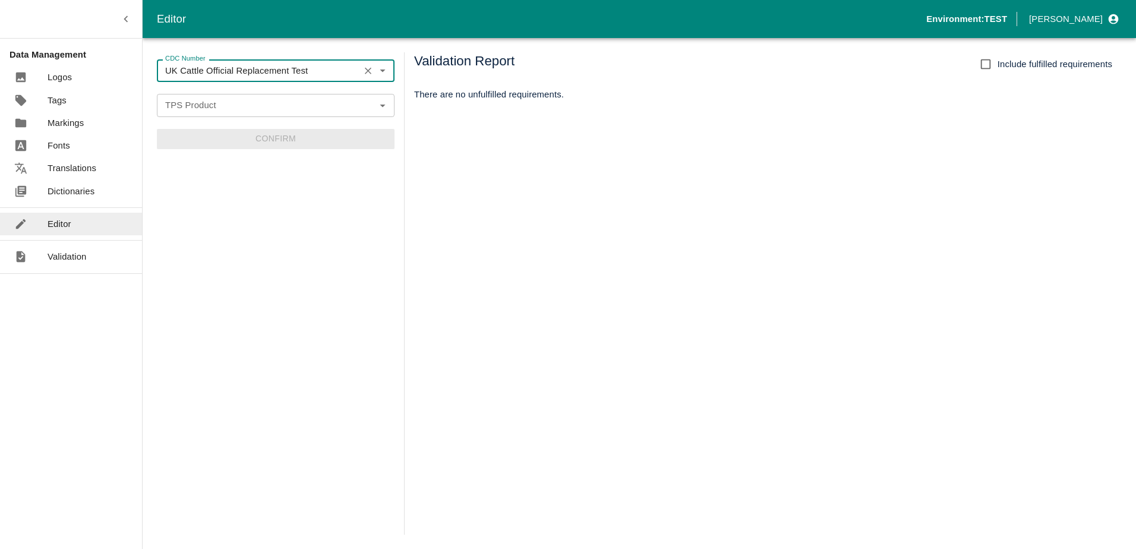
type input "UK Cattle Official Replacement Test"
click at [307, 105] on input "TPS Product" at bounding box center [265, 104] width 211 height 15
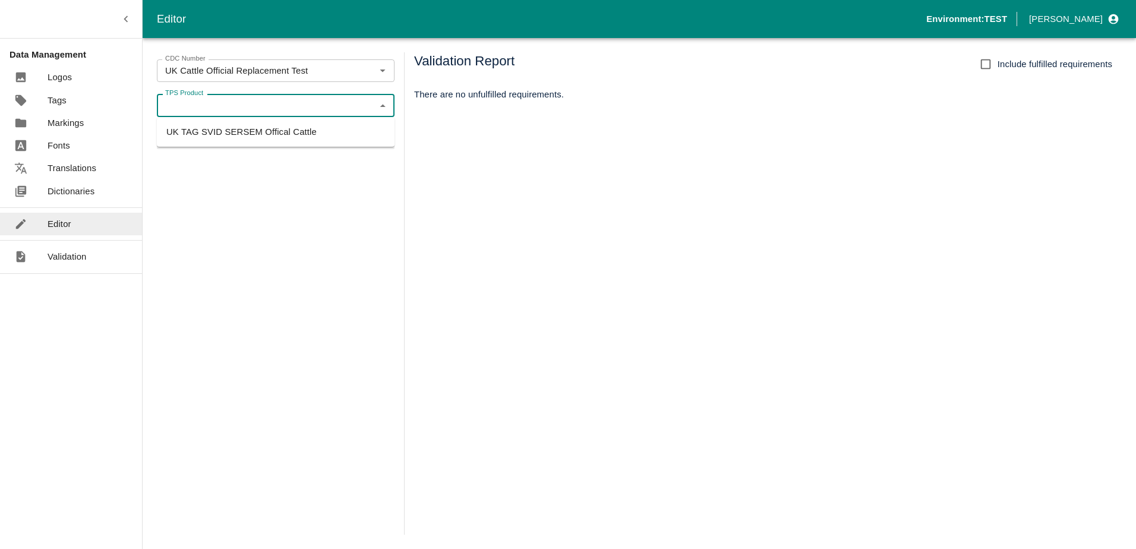
click at [305, 129] on li "UK TAG SVID SERSEM Offical Cattle" at bounding box center [276, 132] width 238 height 20
type input "UK TAG SVID SERSEM Offical Cattle"
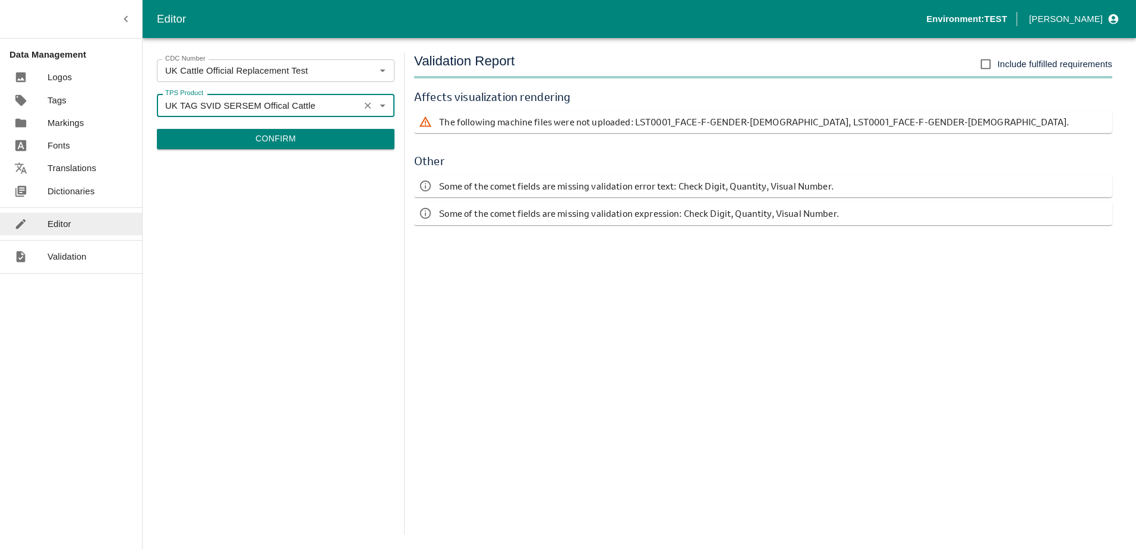
click at [299, 142] on button "Confirm" at bounding box center [276, 139] width 238 height 20
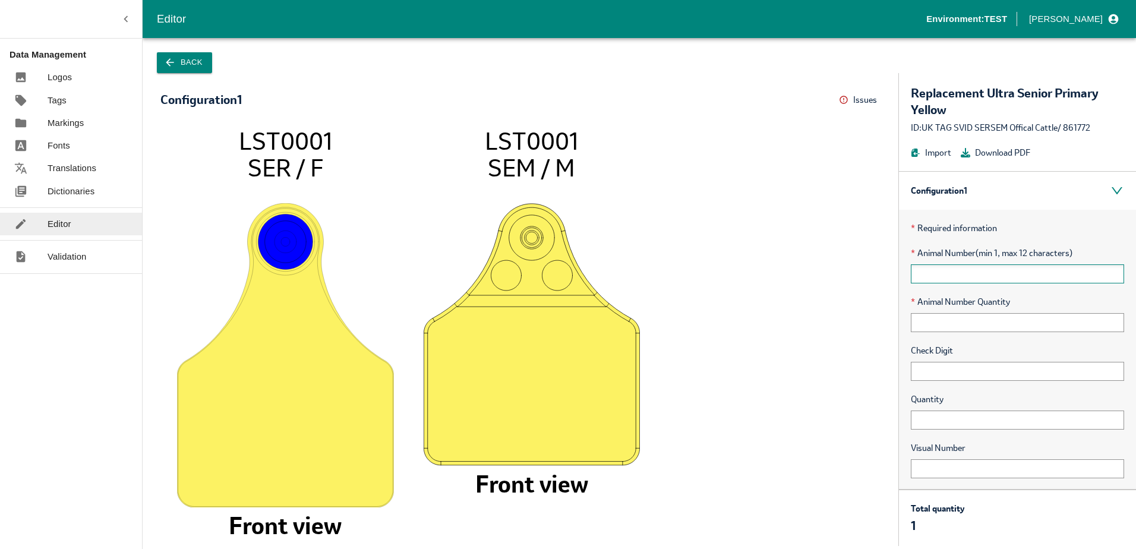
click at [960, 274] on input "text" at bounding box center [1017, 273] width 213 height 19
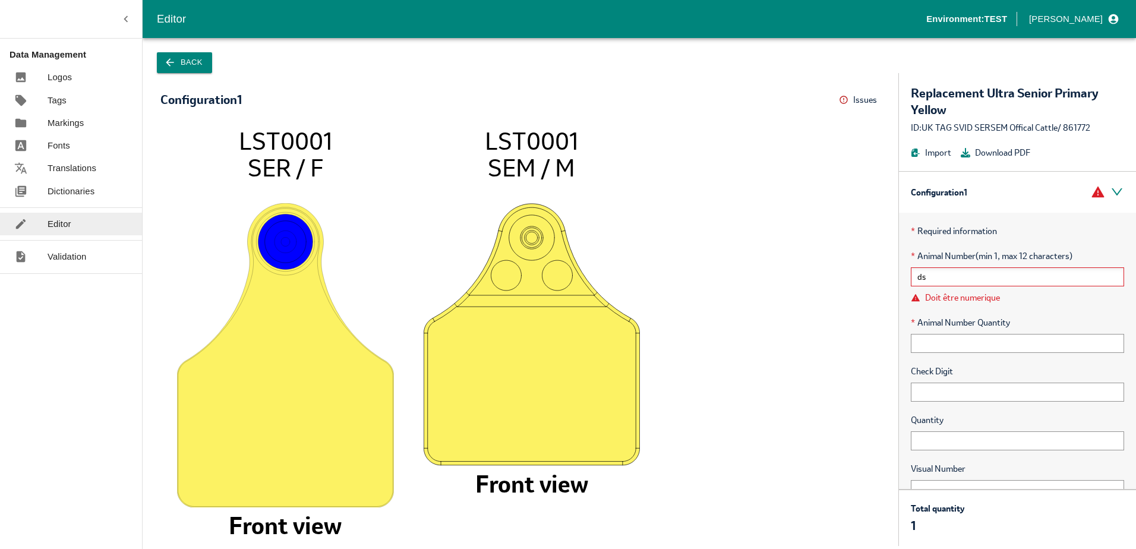
type input "d"
type input "Hello"
type input "323"
click at [938, 382] on input "text" at bounding box center [1017, 391] width 213 height 19
type input "1"
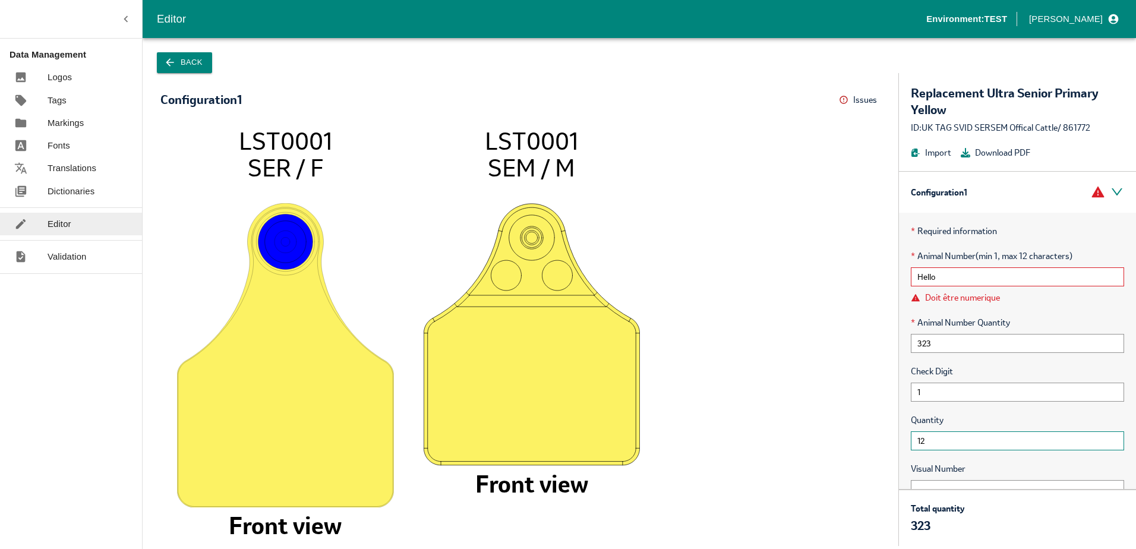
type input "12"
click at [968, 361] on div "* Required information * Animal Number (min 1, max 12 characters) Hello Doit êt…" at bounding box center [1017, 379] width 237 height 333
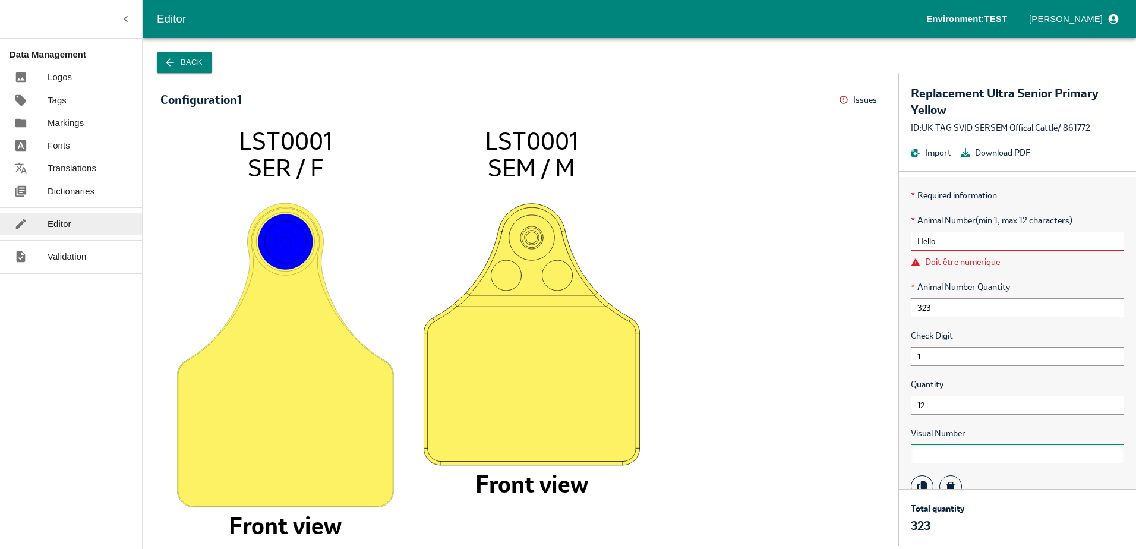
click at [944, 448] on input "text" at bounding box center [1017, 453] width 213 height 19
type input "cdsdsdsd"
click at [950, 409] on input "12" at bounding box center [1017, 405] width 213 height 19
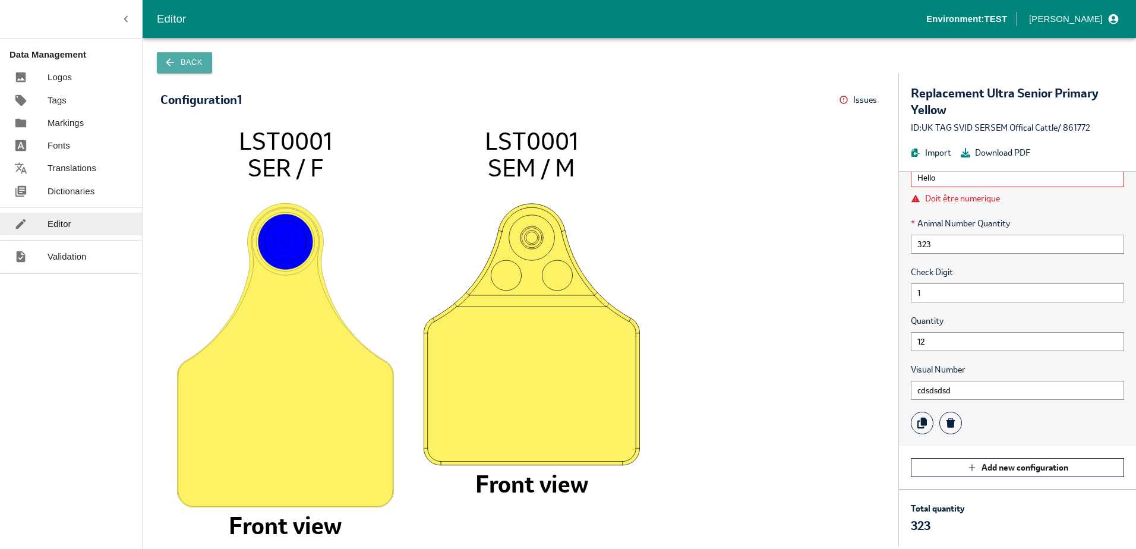
click at [186, 66] on button "Back" at bounding box center [184, 62] width 55 height 21
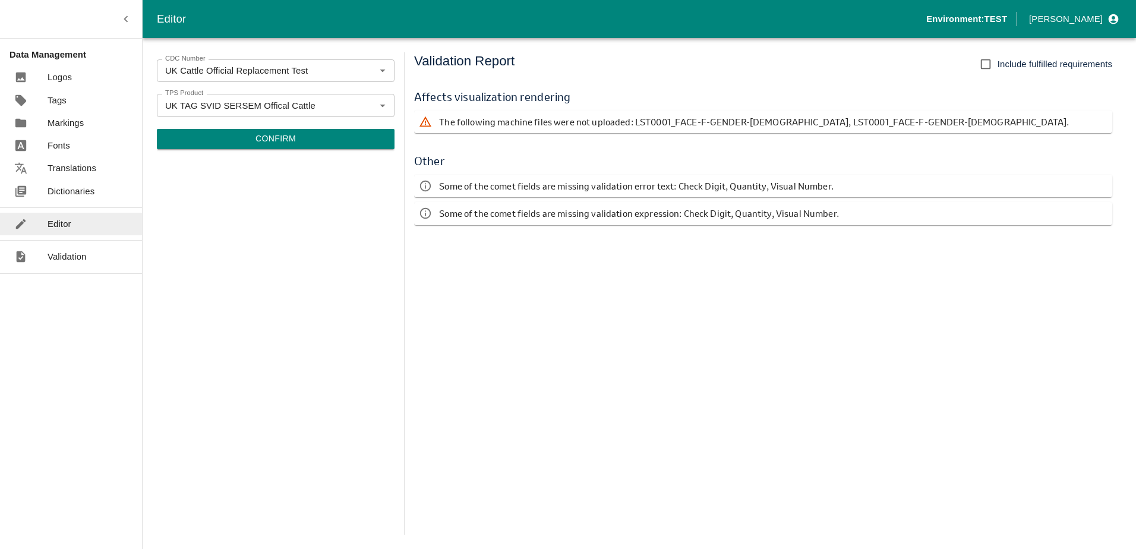
click at [273, 135] on button "Confirm" at bounding box center [276, 139] width 238 height 20
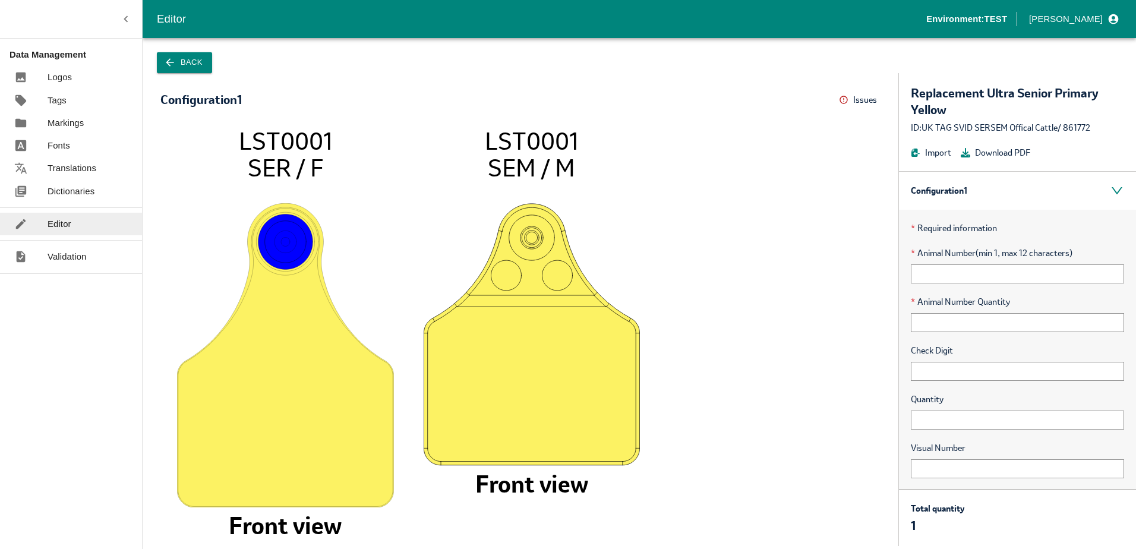
click at [282, 447] on image at bounding box center [285, 355] width 217 height 304
click at [441, 407] on image at bounding box center [531, 334] width 217 height 263
click at [985, 264] on input "text" at bounding box center [1017, 273] width 213 height 19
type input "12345"
click at [996, 321] on input "text" at bounding box center [1017, 322] width 213 height 19
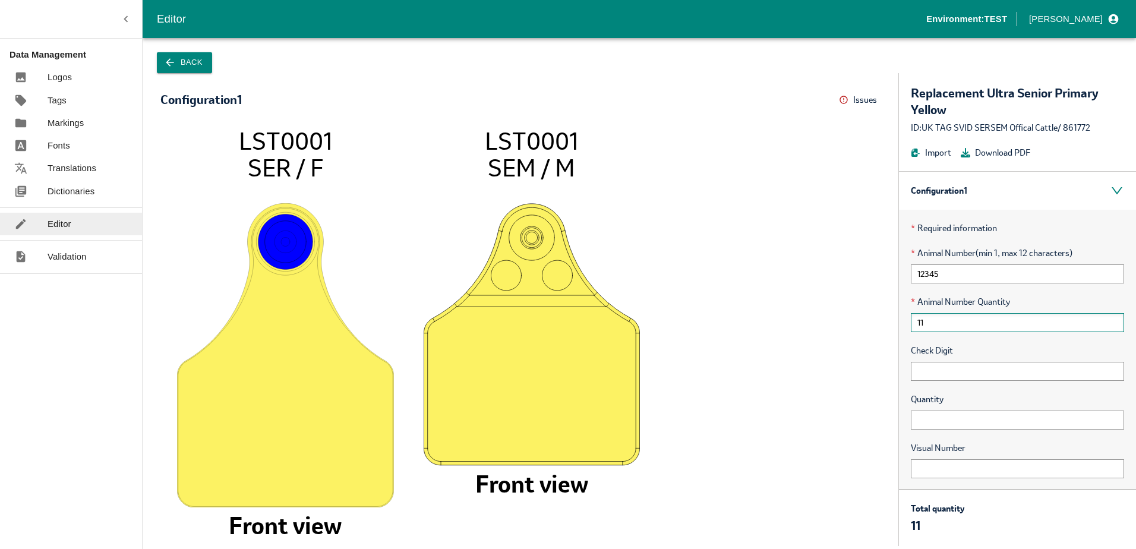
type input "1"
click at [948, 325] on input "text" at bounding box center [1017, 322] width 213 height 19
click at [938, 321] on input "text" at bounding box center [1017, 322] width 213 height 19
type input "1"
click at [950, 396] on span "Quantity" at bounding box center [1017, 399] width 213 height 13
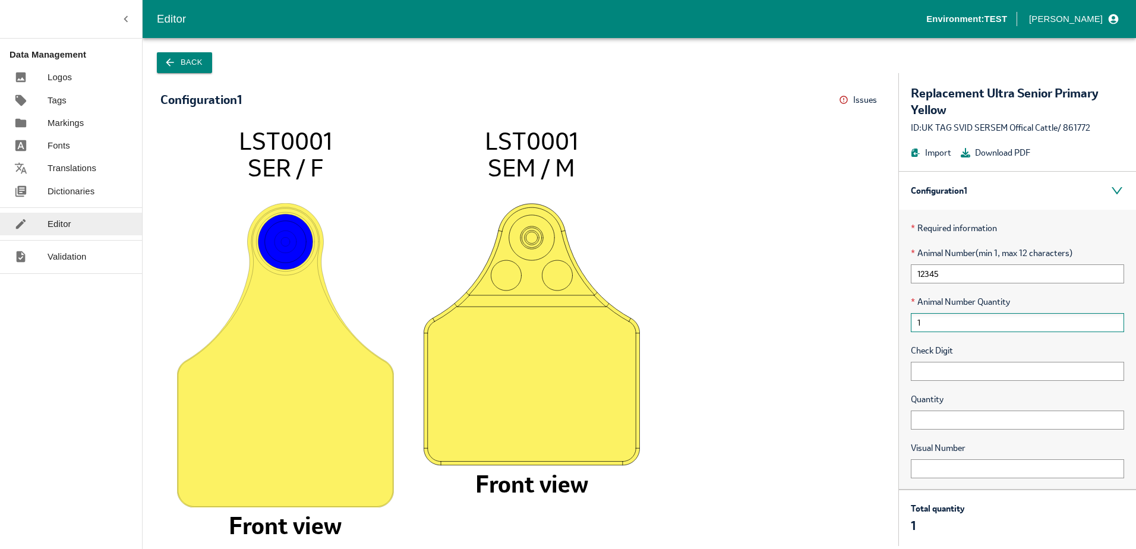
click at [940, 317] on input "1" at bounding box center [1017, 322] width 213 height 19
click at [61, 190] on p "Dictionaries" at bounding box center [71, 191] width 47 height 13
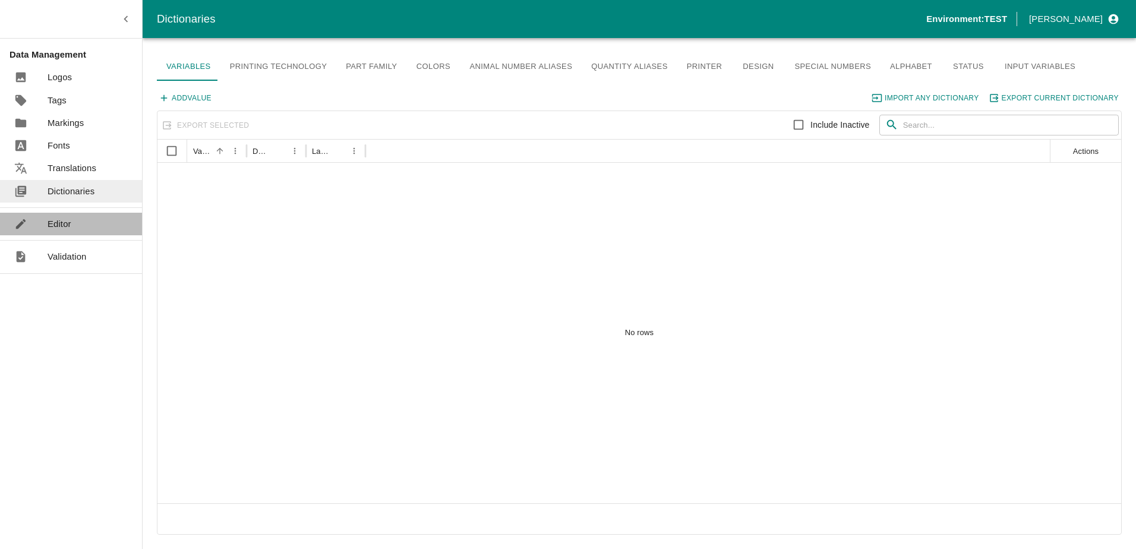
click at [65, 216] on link "Editor" at bounding box center [71, 224] width 142 height 23
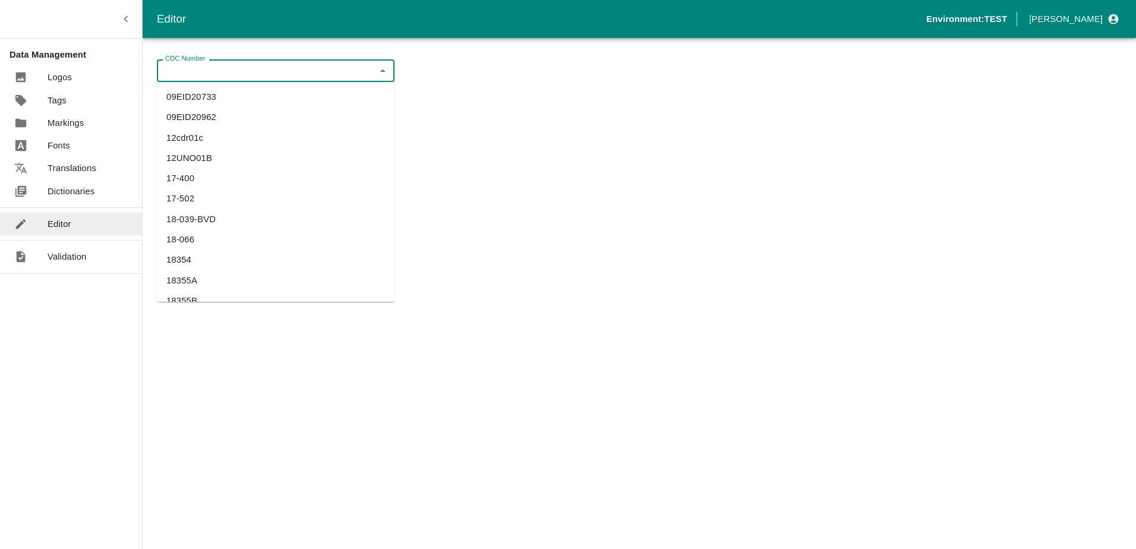
click at [240, 70] on input "CDC Number" at bounding box center [265, 70] width 211 height 15
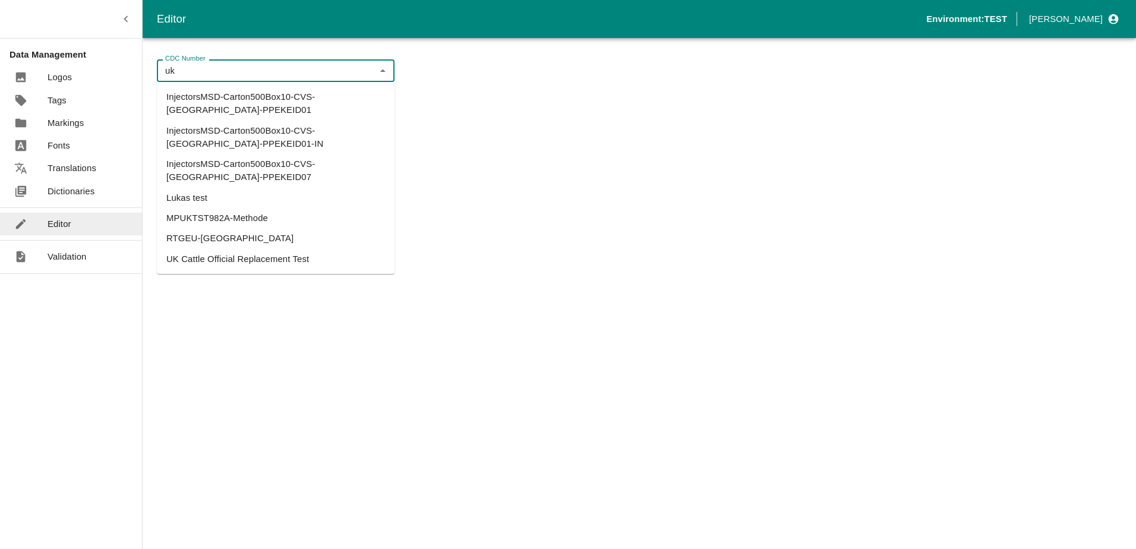
click at [245, 249] on li "UK Cattle Official Replacement Test" at bounding box center [276, 259] width 238 height 20
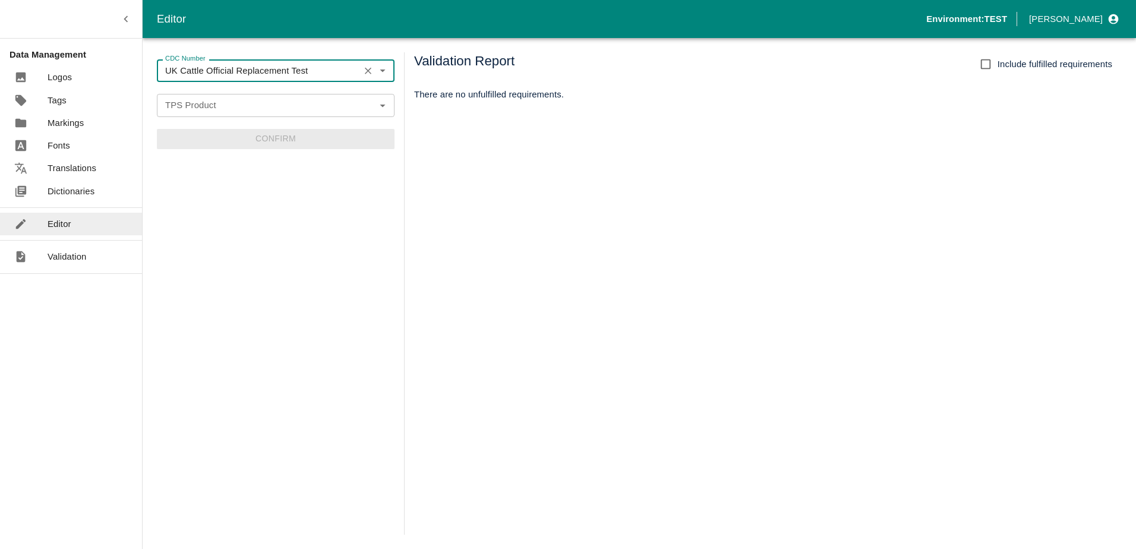
type input "UK Cattle Official Replacement Test"
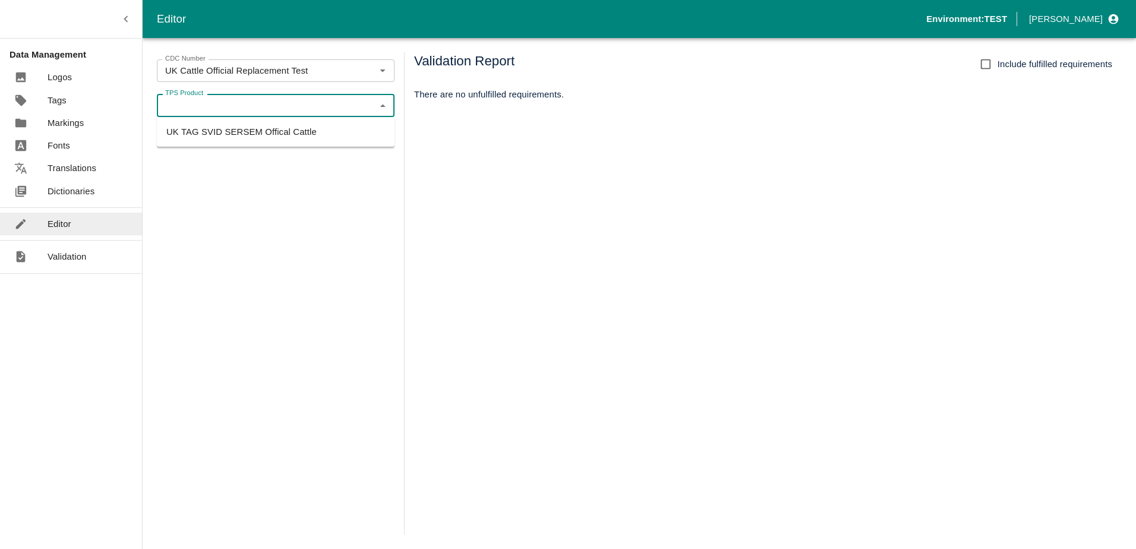
click at [288, 100] on input "TPS Product" at bounding box center [265, 104] width 211 height 15
click at [270, 125] on li "UK TAG SVID SERSEM Offical Cattle" at bounding box center [276, 132] width 238 height 20
type input "UK TAG SVID SERSEM Offical Cattle"
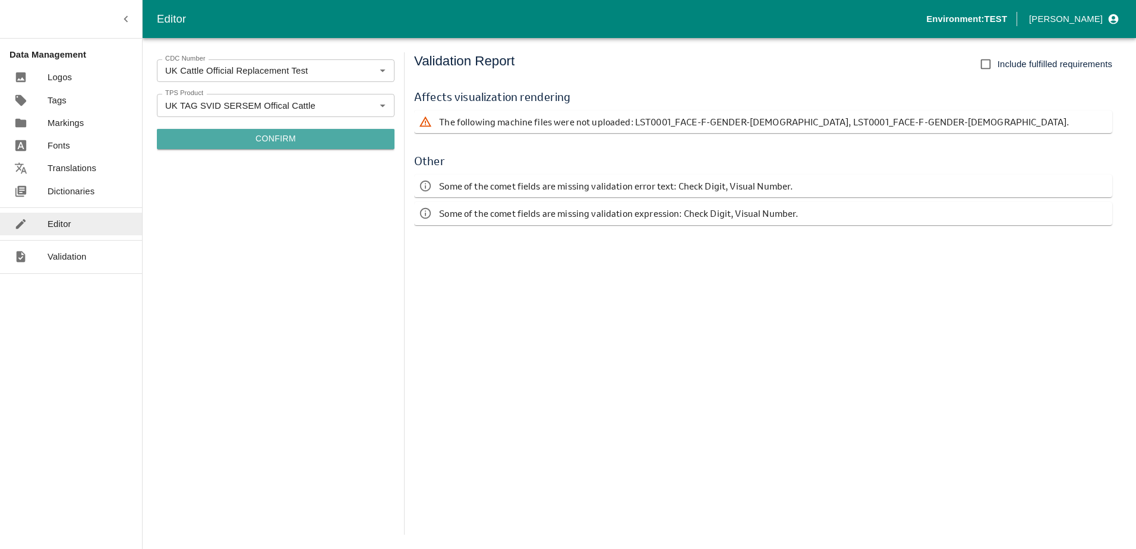
click at [287, 141] on button "Confirm" at bounding box center [276, 139] width 238 height 20
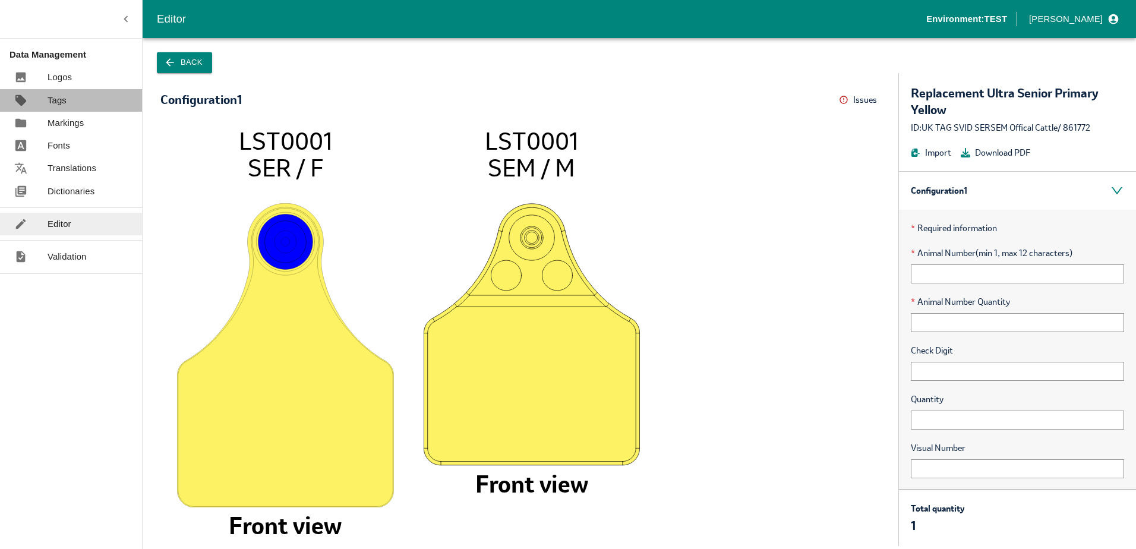
click at [59, 99] on p "Tags" at bounding box center [57, 100] width 19 height 13
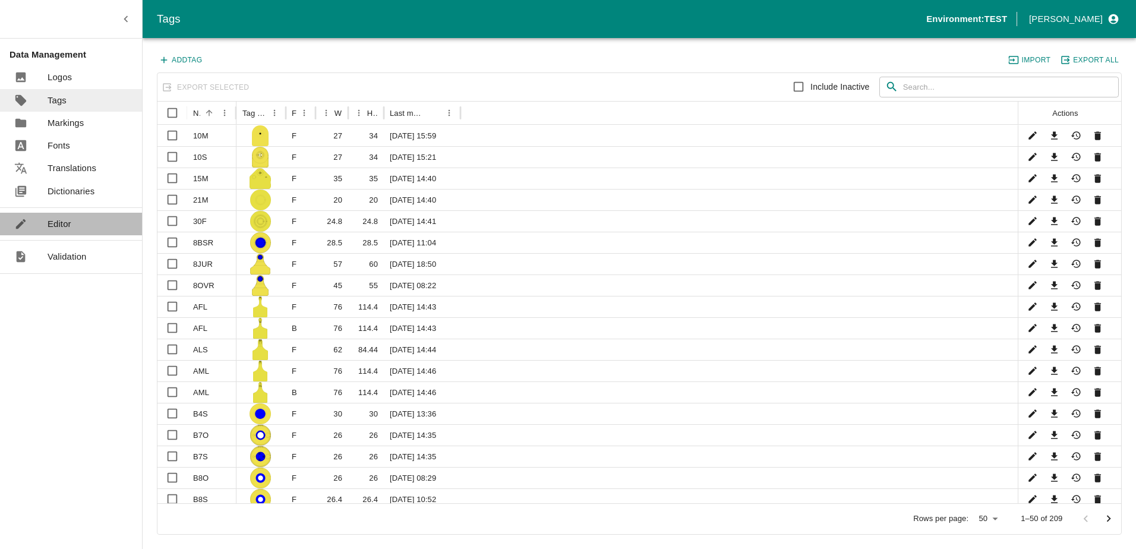
click at [64, 225] on p "Editor" at bounding box center [60, 223] width 24 height 13
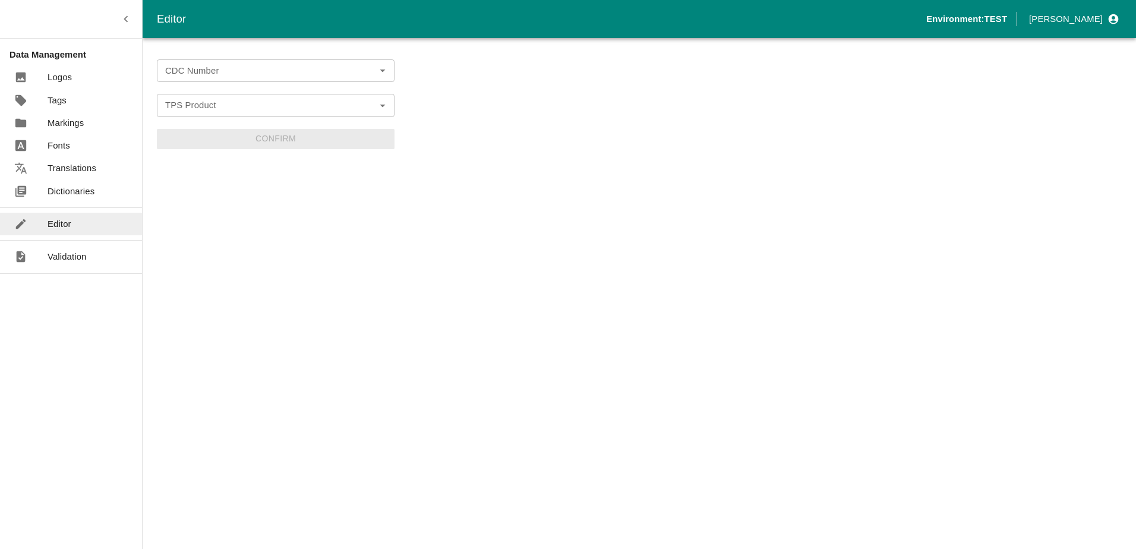
click at [251, 56] on div "CDC Number CDC Number TPS Product TPS Product Confirm" at bounding box center [276, 293] width 238 height 482
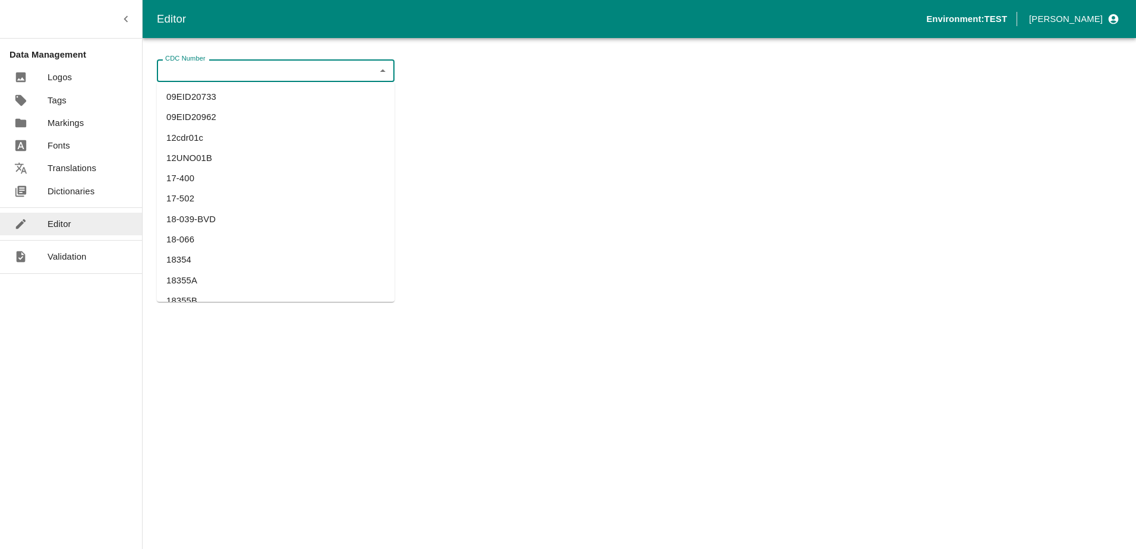
click at [243, 73] on input "CDC Number" at bounding box center [265, 70] width 211 height 15
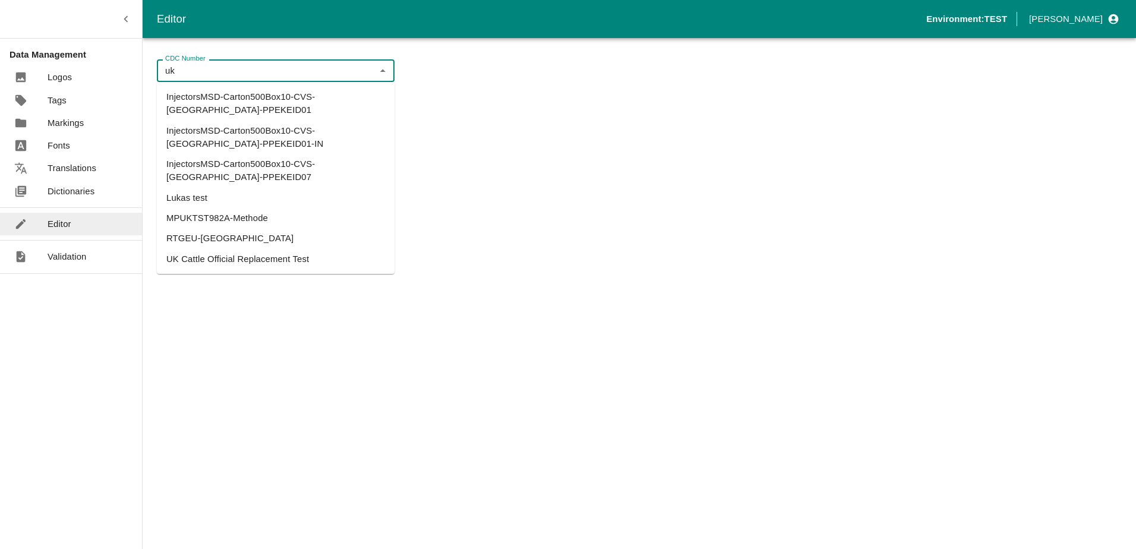
click at [227, 249] on li "UK Cattle Official Replacement Test" at bounding box center [276, 259] width 238 height 20
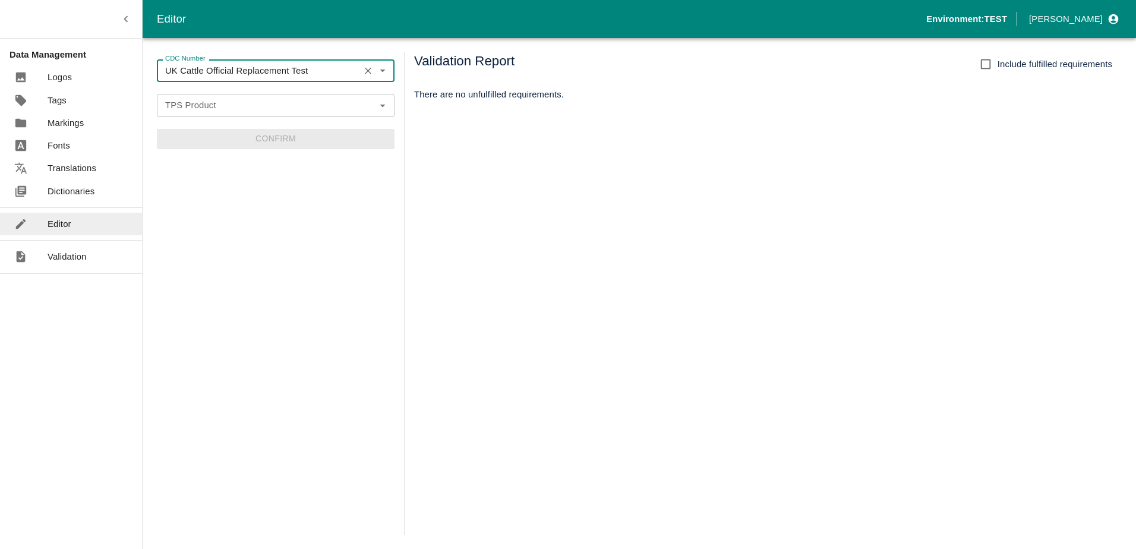
type input "UK Cattle Official Replacement Test"
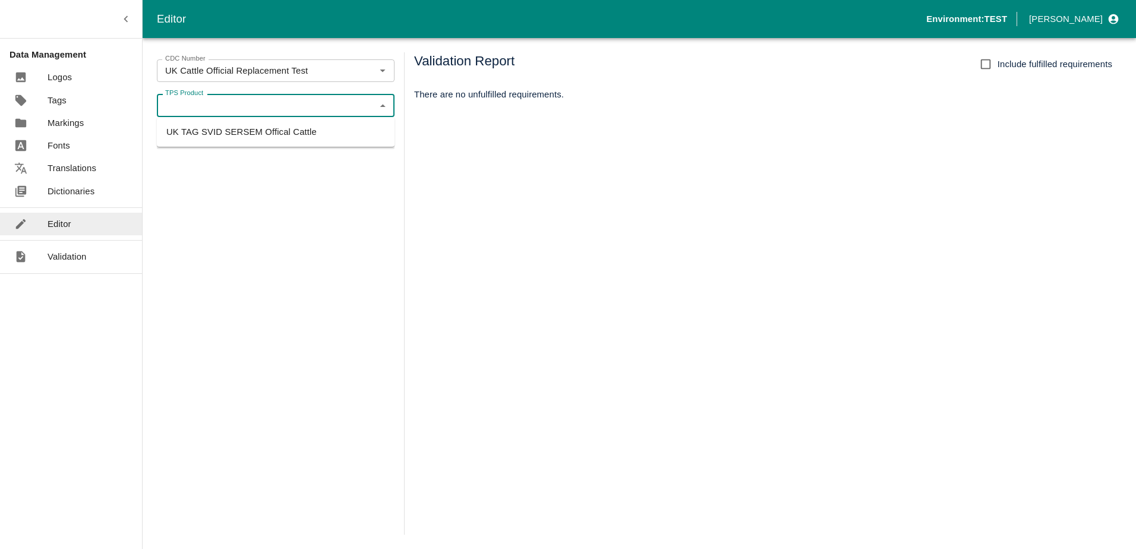
click at [230, 107] on input "TPS Product" at bounding box center [265, 104] width 211 height 15
click at [231, 127] on li "UK TAG SVID SERSEM Offical Cattle" at bounding box center [276, 132] width 238 height 20
type input "UK TAG SVID SERSEM Offical Cattle"
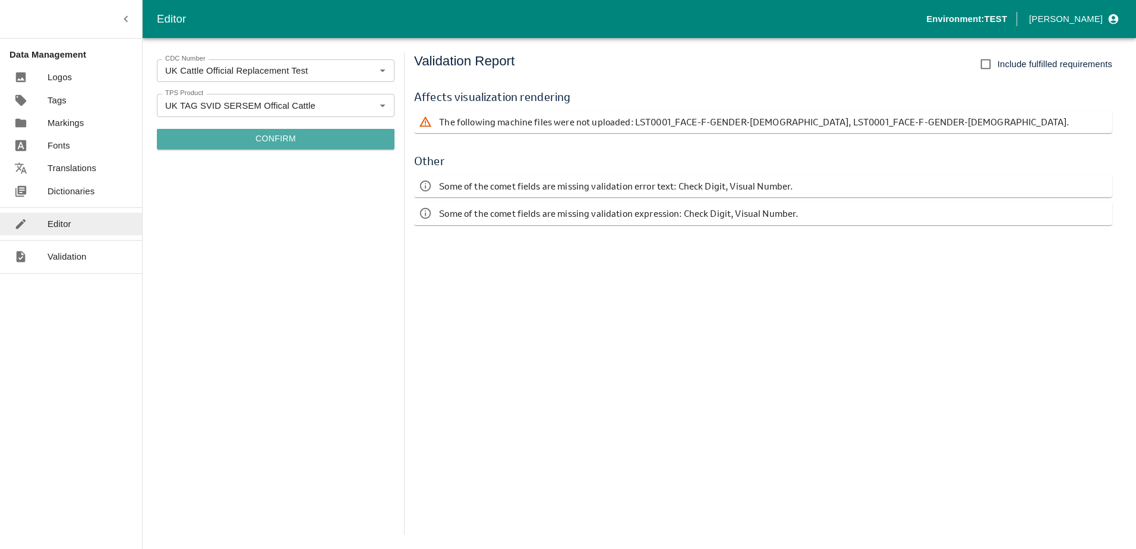
click at [237, 133] on button "Confirm" at bounding box center [276, 139] width 238 height 20
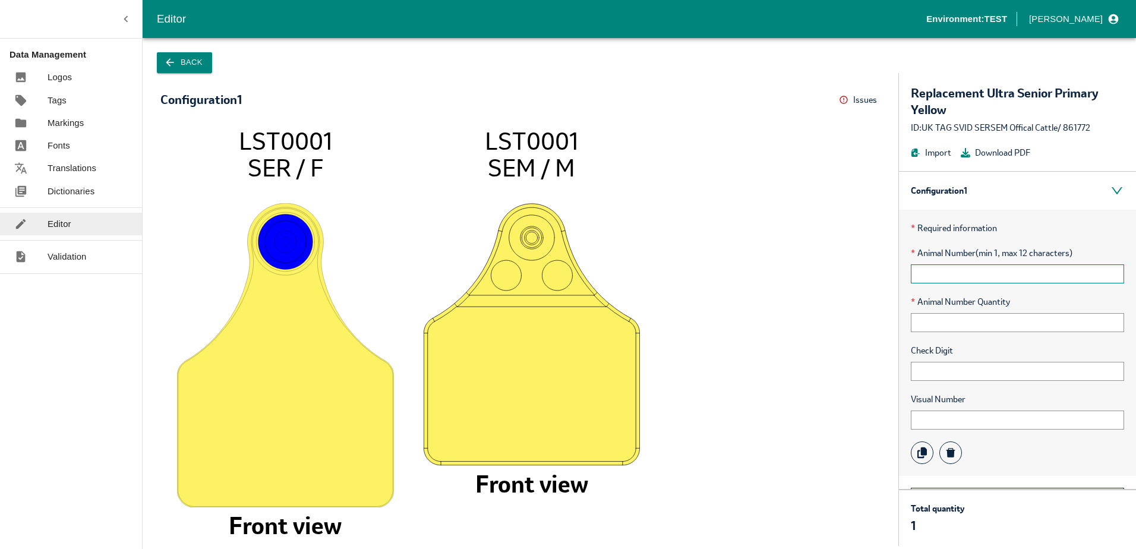
click at [946, 281] on input "text" at bounding box center [1017, 273] width 213 height 19
type input "1"
click at [81, 192] on p "Dictionaries" at bounding box center [71, 191] width 47 height 13
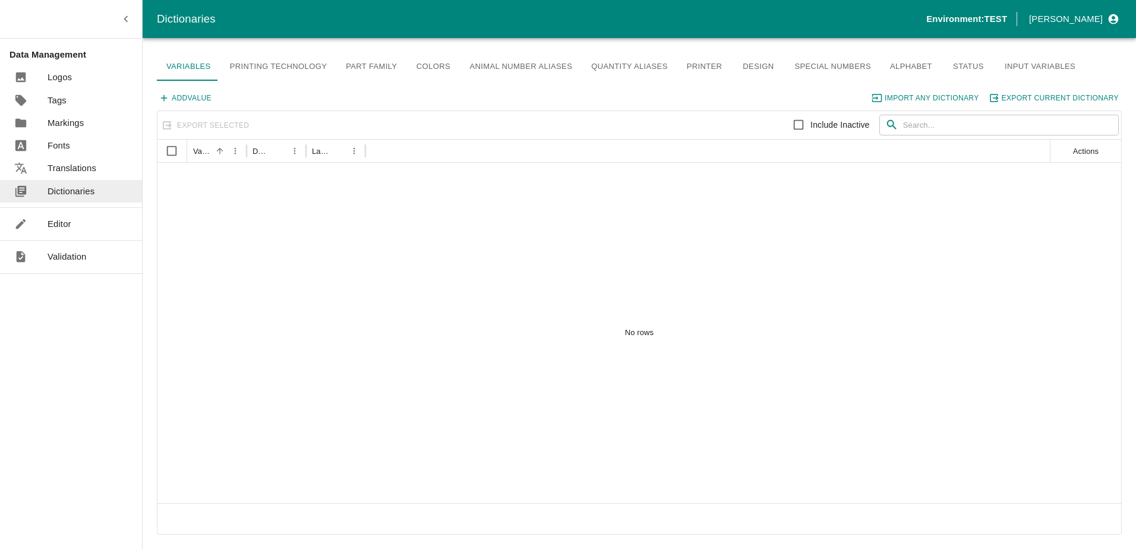
click at [69, 227] on p "Editor" at bounding box center [60, 223] width 24 height 13
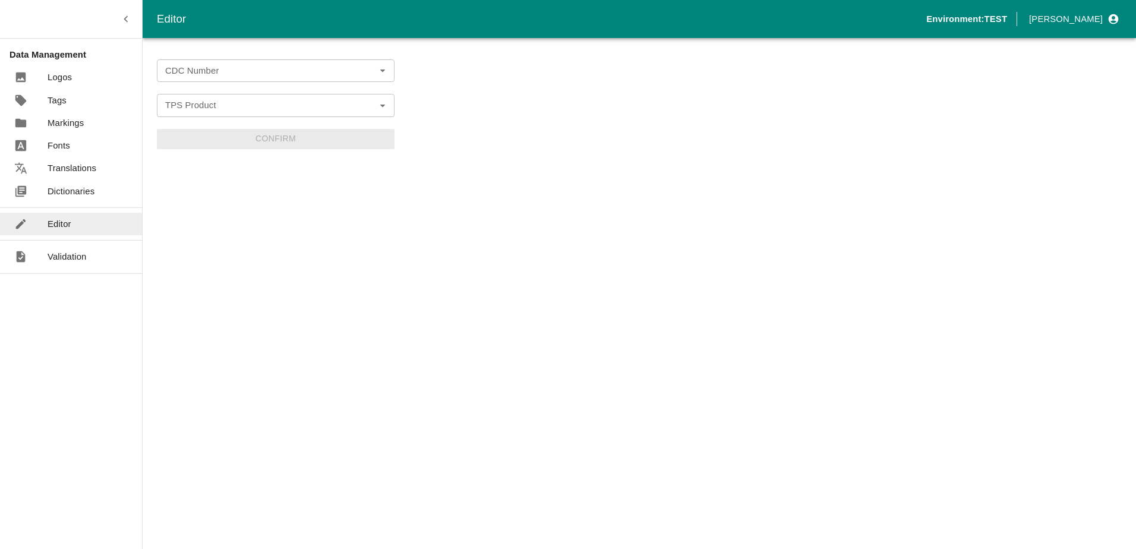
click at [217, 73] on input "CDC Number" at bounding box center [265, 70] width 211 height 15
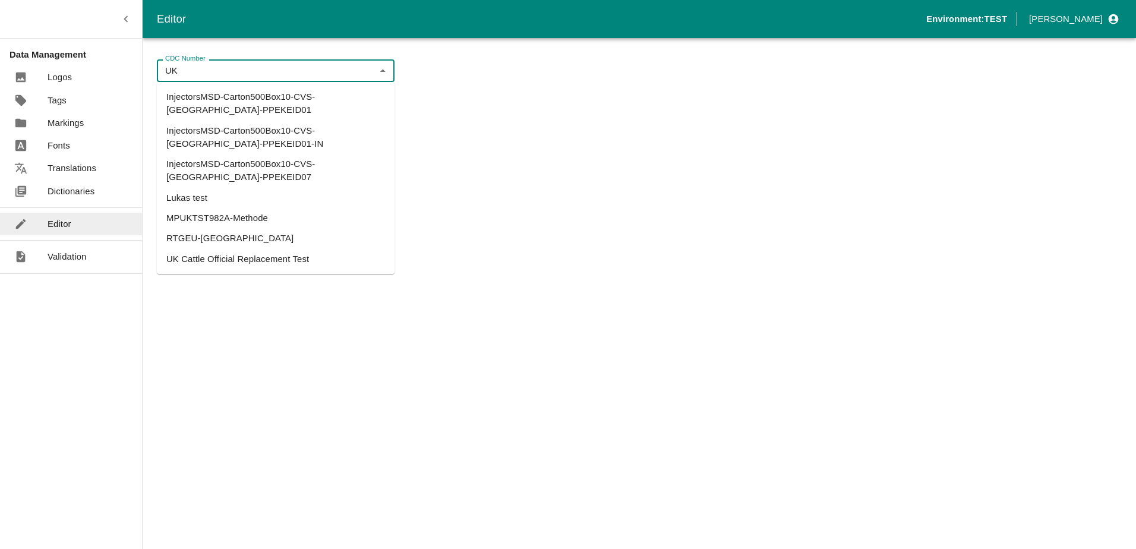
click at [217, 249] on li "UK Cattle Official Replacement Test" at bounding box center [276, 259] width 238 height 20
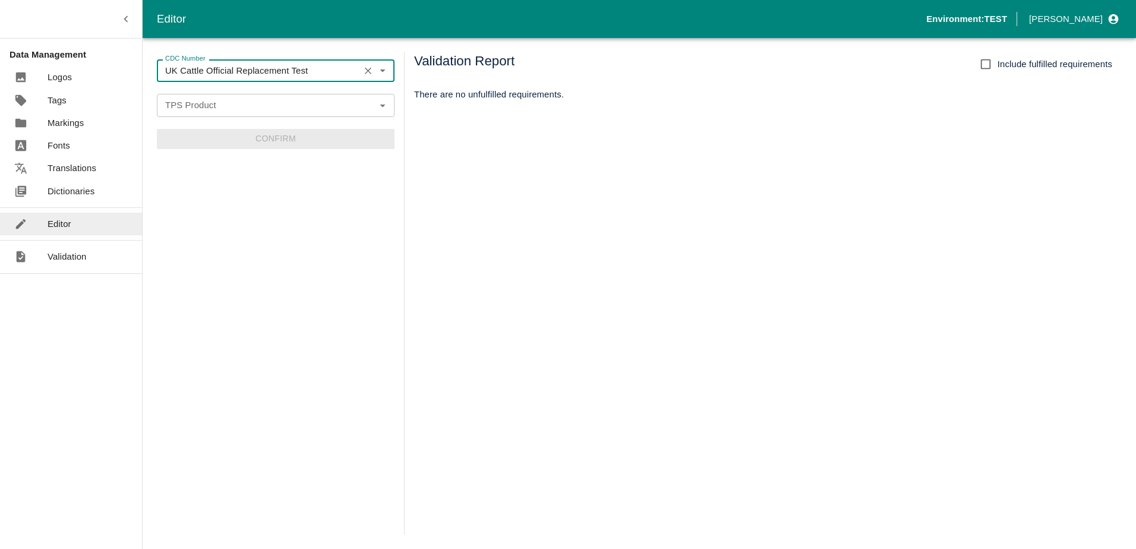
type input "UK Cattle Official Replacement Test"
click at [216, 112] on input "TPS Product" at bounding box center [265, 104] width 211 height 15
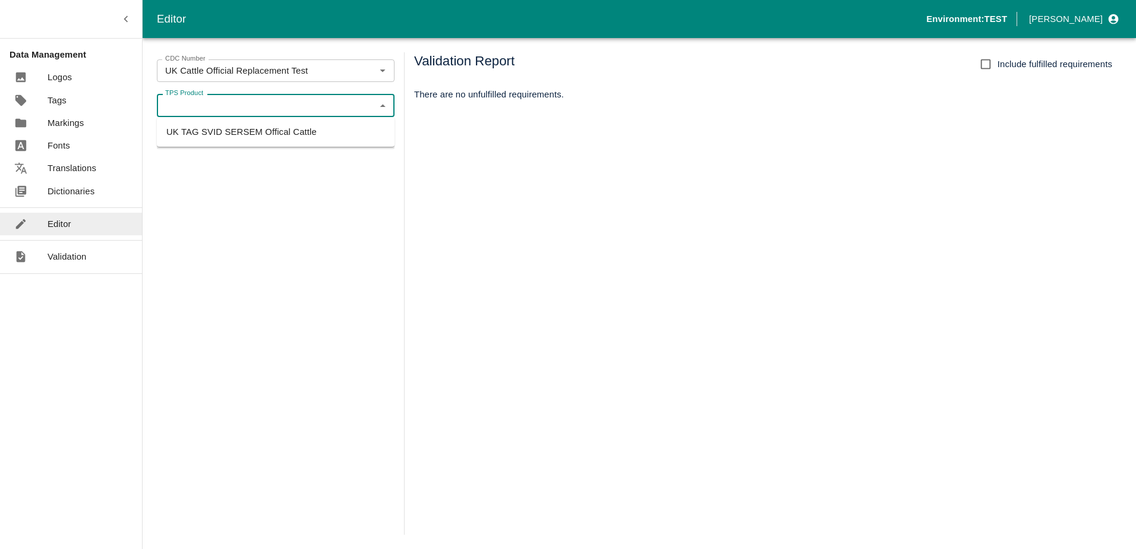
click at [223, 139] on li "UK TAG SVID SERSEM Offical Cattle" at bounding box center [276, 132] width 238 height 20
type input "UK TAG SVID SERSEM Offical Cattle"
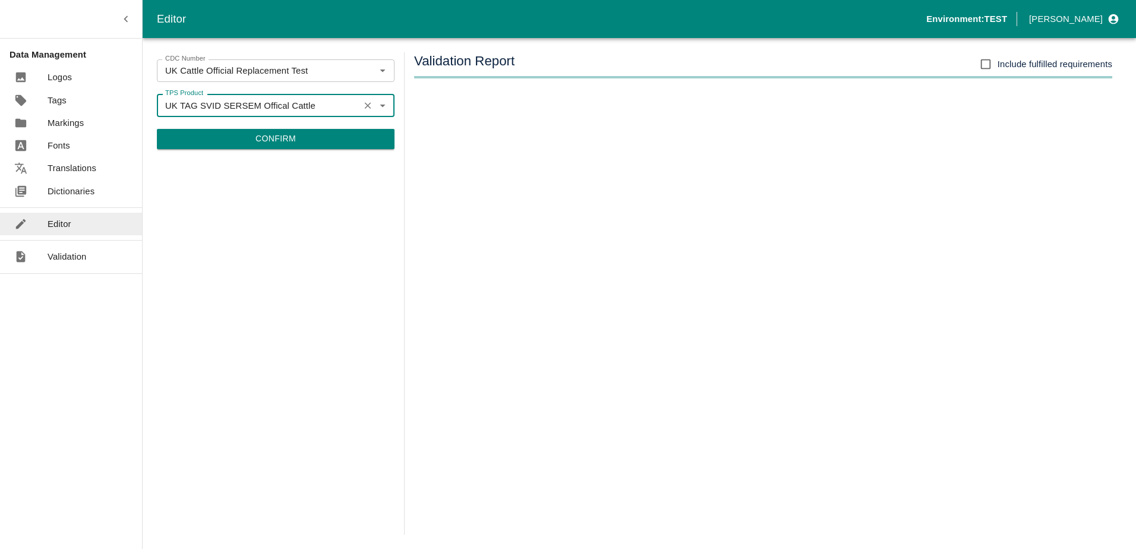
click at [235, 135] on button "Confirm" at bounding box center [276, 139] width 238 height 20
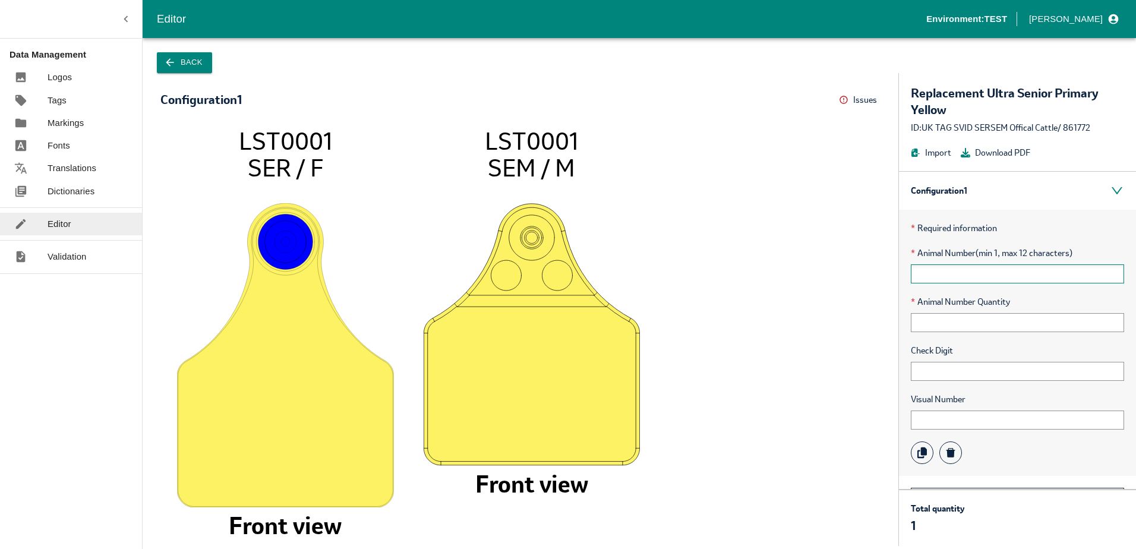
click at [951, 277] on input "text" at bounding box center [1017, 273] width 213 height 19
click at [924, 273] on input "text" at bounding box center [1017, 273] width 213 height 19
click at [929, 337] on div "* Required information * Animal Number (min 1, max 12 characters) * Animal Numb…" at bounding box center [1017, 343] width 237 height 266
click at [924, 328] on input "text" at bounding box center [1017, 322] width 213 height 19
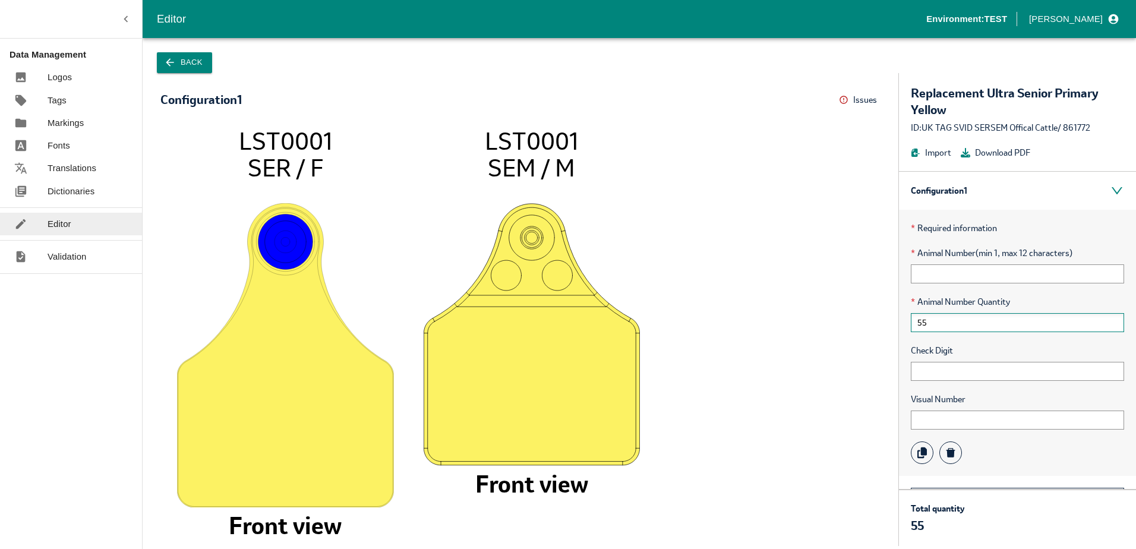
type input "5"
click at [846, 100] on icon at bounding box center [844, 100] width 10 height 10
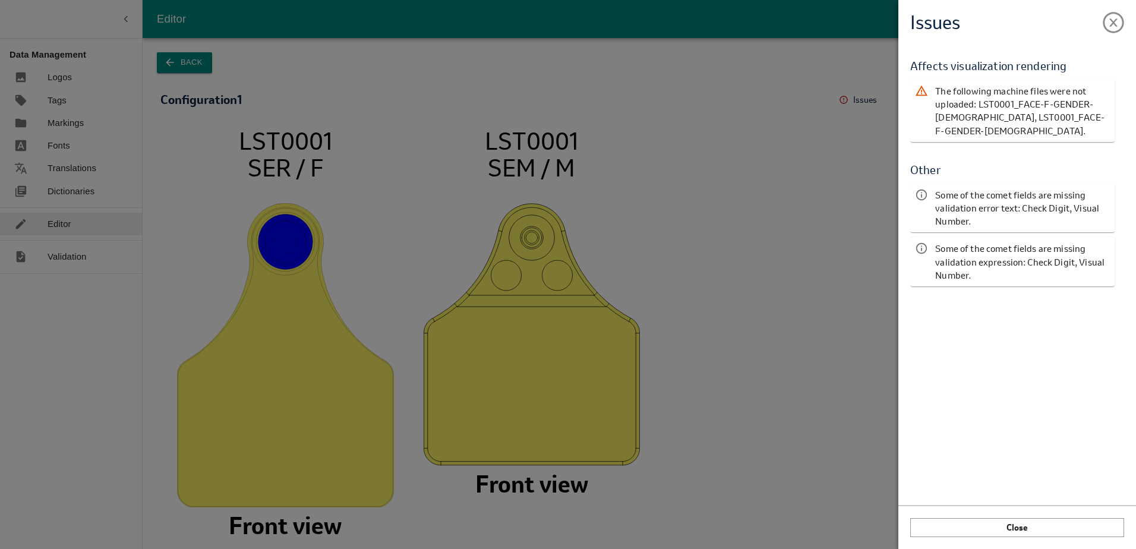
click at [825, 181] on div "Issues Validation Report Affects visualization rendering The following machine …" at bounding box center [568, 274] width 1136 height 549
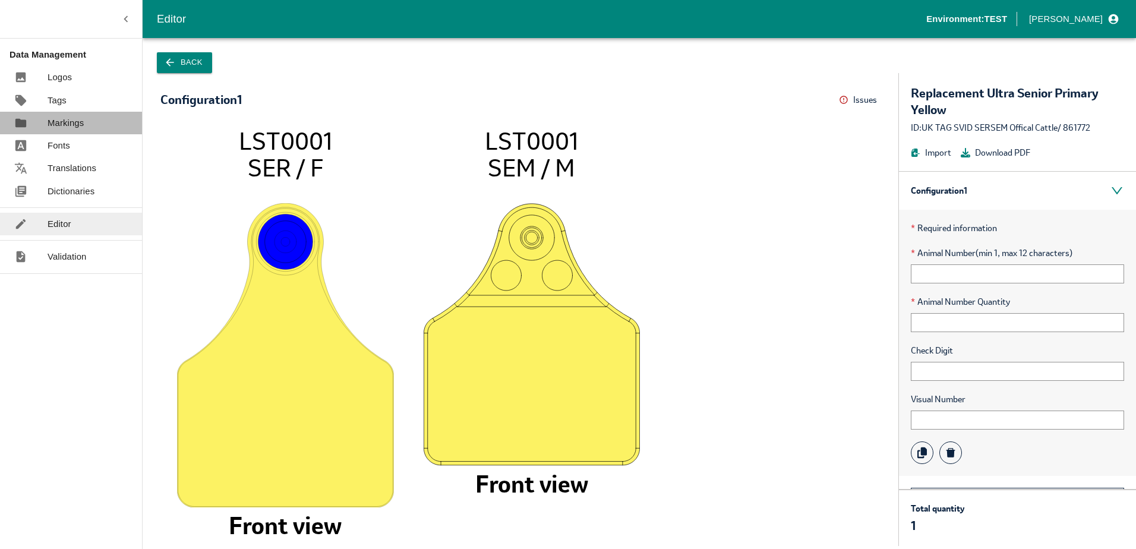
click at [55, 119] on p "Markings" at bounding box center [66, 122] width 36 height 13
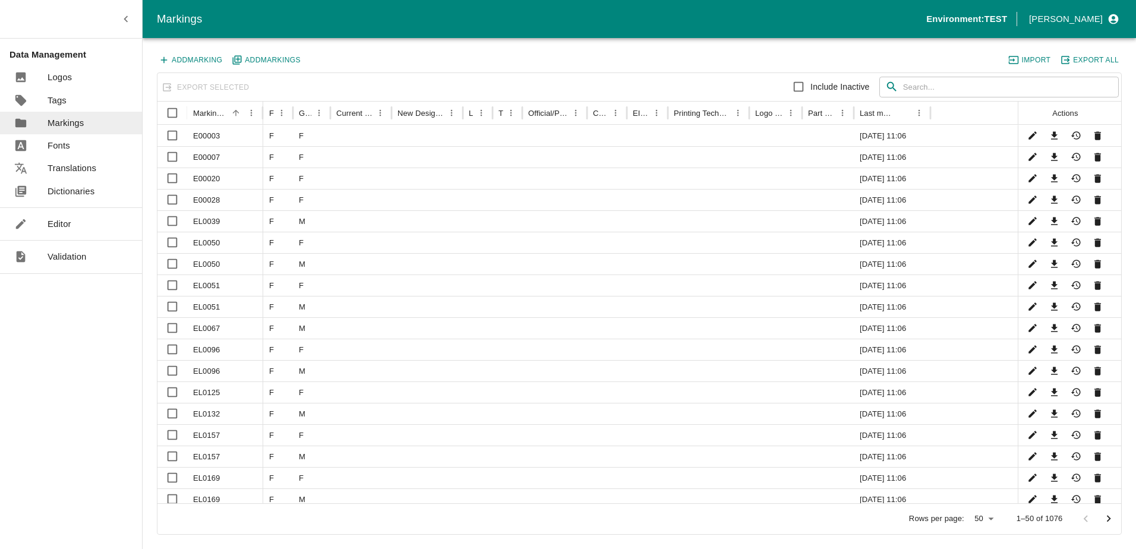
click at [279, 78] on div "Export Selected Include Inactive ​ ​" at bounding box center [638, 87] width 963 height 29
click at [944, 84] on input "text" at bounding box center [1011, 87] width 216 height 21
type input "st"
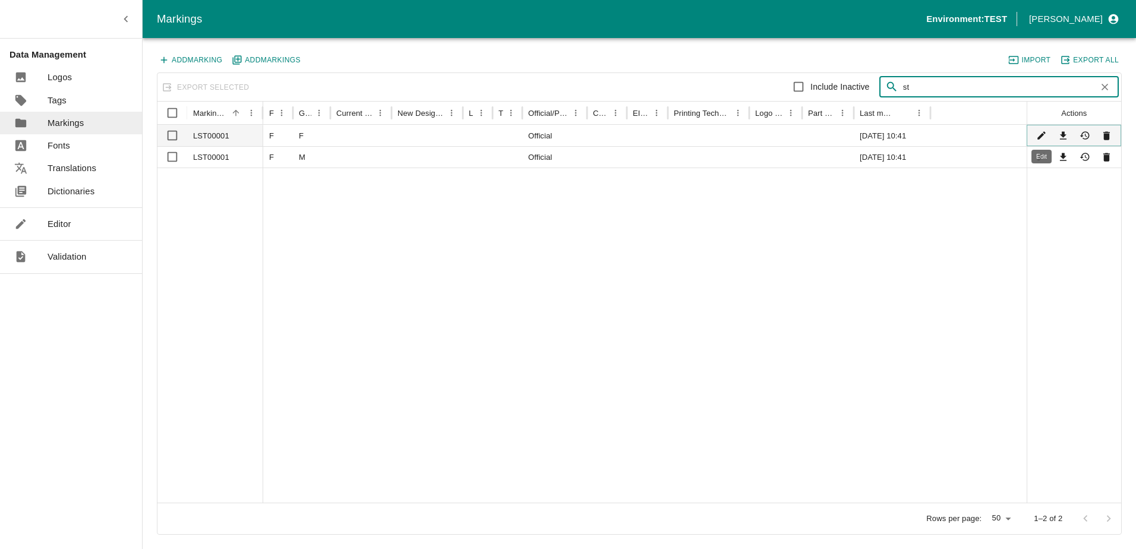
click at [1039, 137] on icon "Edit" at bounding box center [1041, 136] width 8 height 8
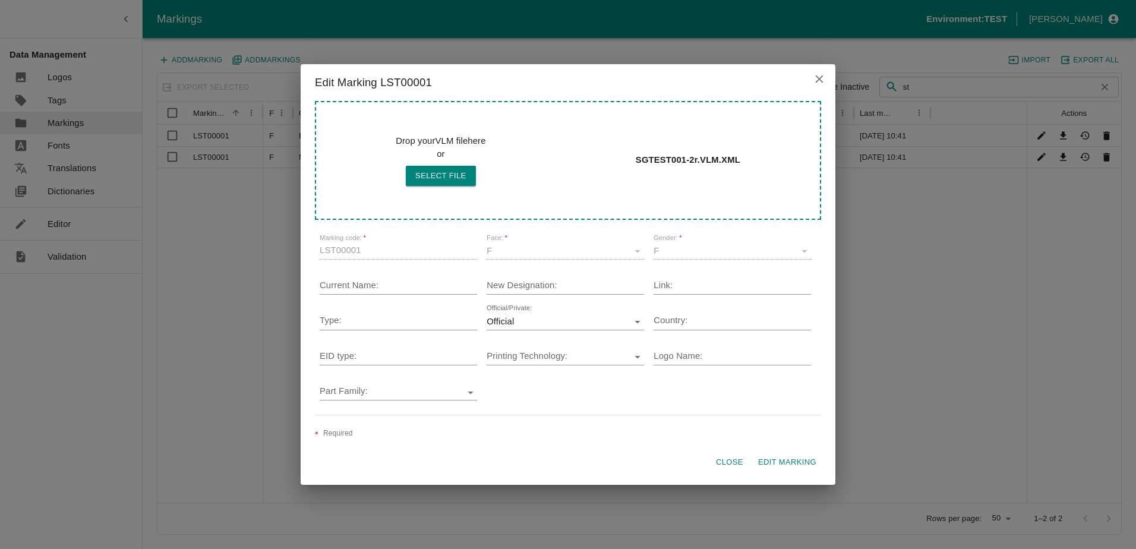
click at [720, 458] on button "Close" at bounding box center [729, 462] width 38 height 21
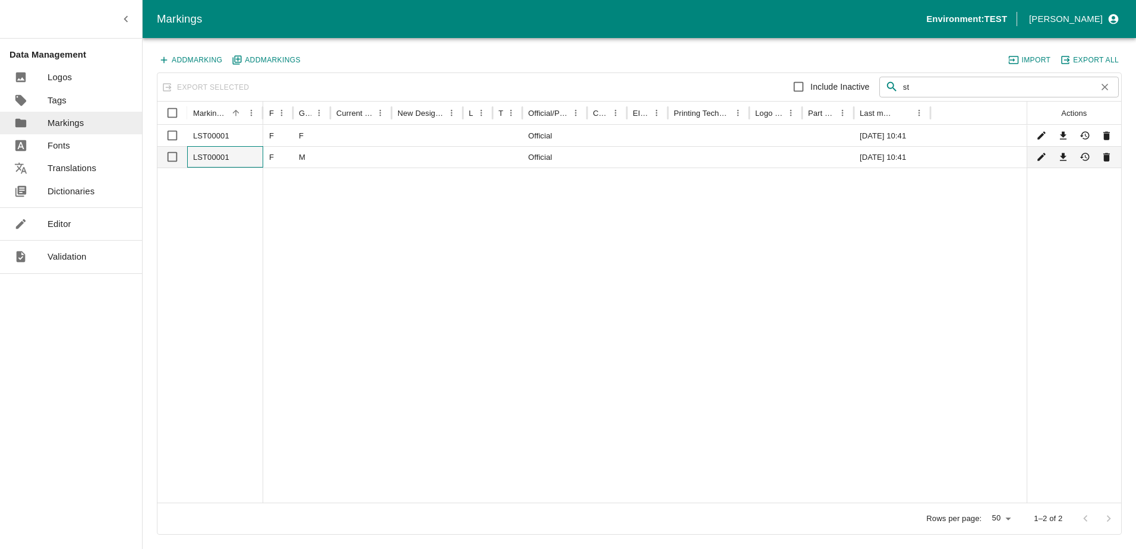
click at [210, 160] on div "LST00001" at bounding box center [225, 156] width 76 height 21
checkbox input "true"
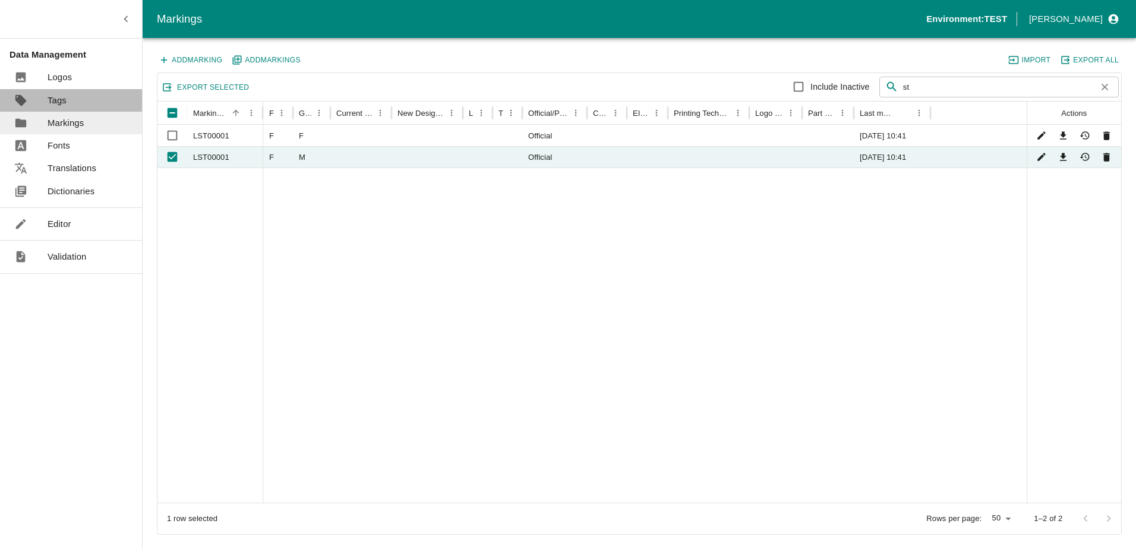
click at [62, 94] on p "Tags" at bounding box center [57, 100] width 19 height 13
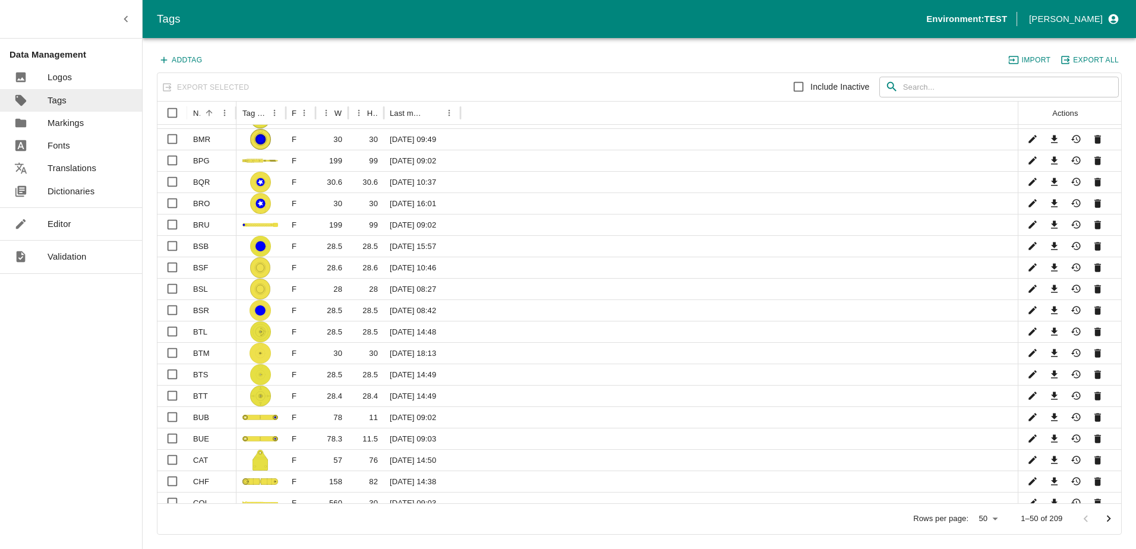
scroll to position [651, 0]
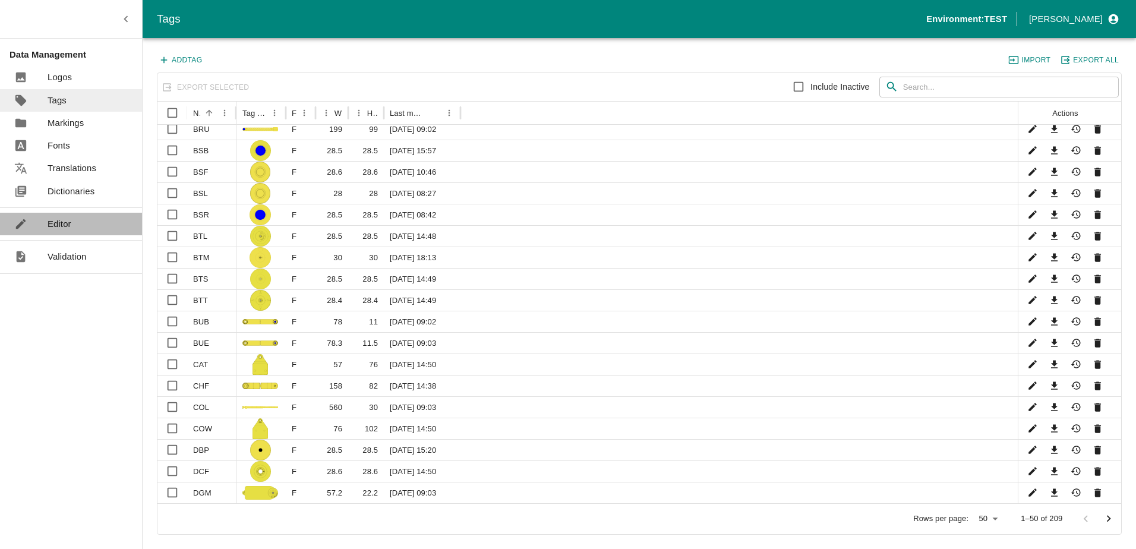
click at [83, 225] on link "Editor" at bounding box center [71, 224] width 142 height 23
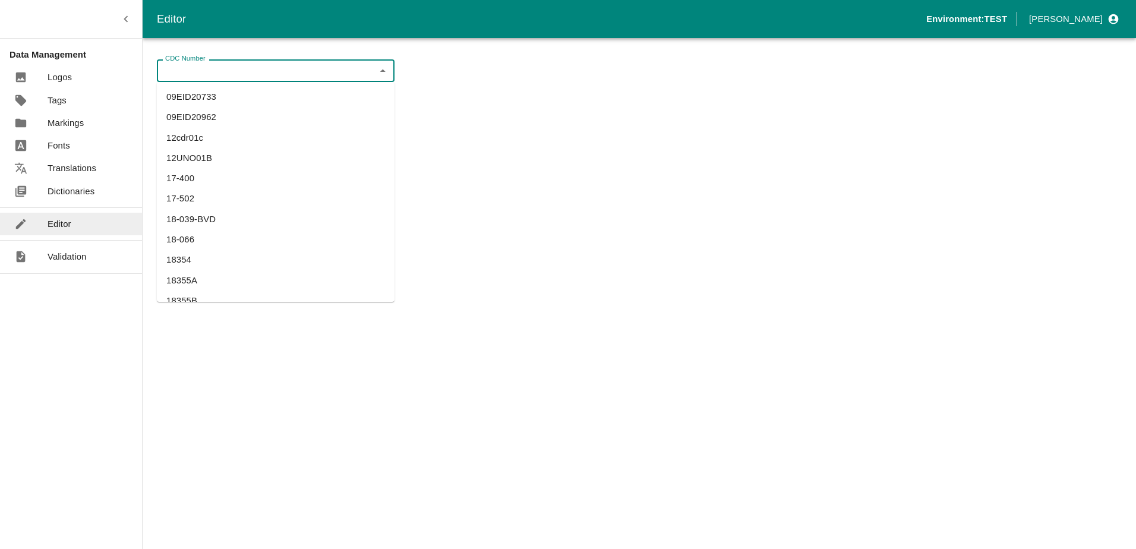
click at [239, 72] on input "CDC Number" at bounding box center [265, 70] width 211 height 15
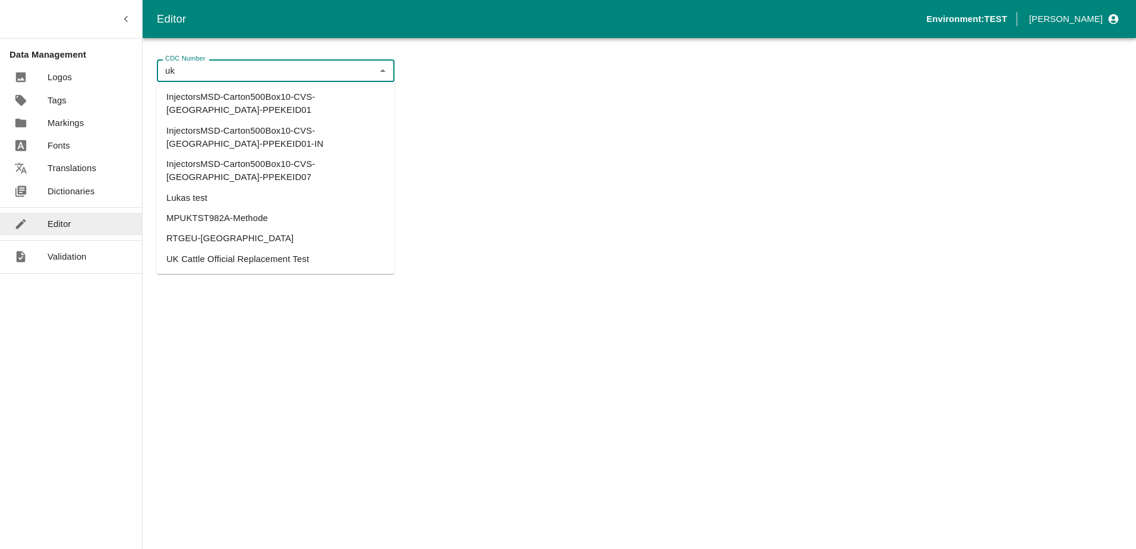
click at [252, 249] on li "UK Cattle Official Replacement Test" at bounding box center [276, 259] width 238 height 20
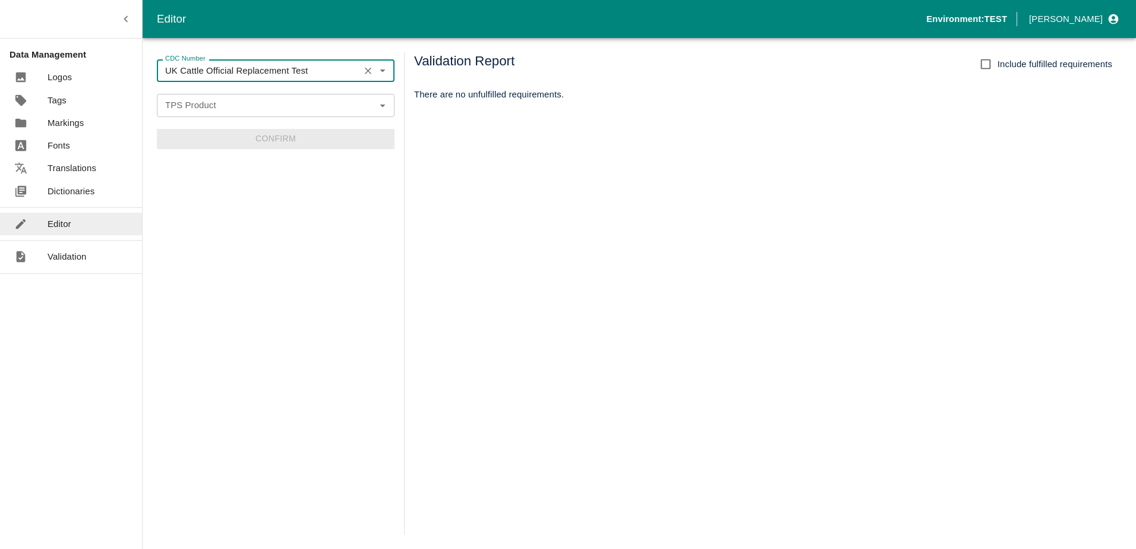
type input "UK Cattle Official Replacement Test"
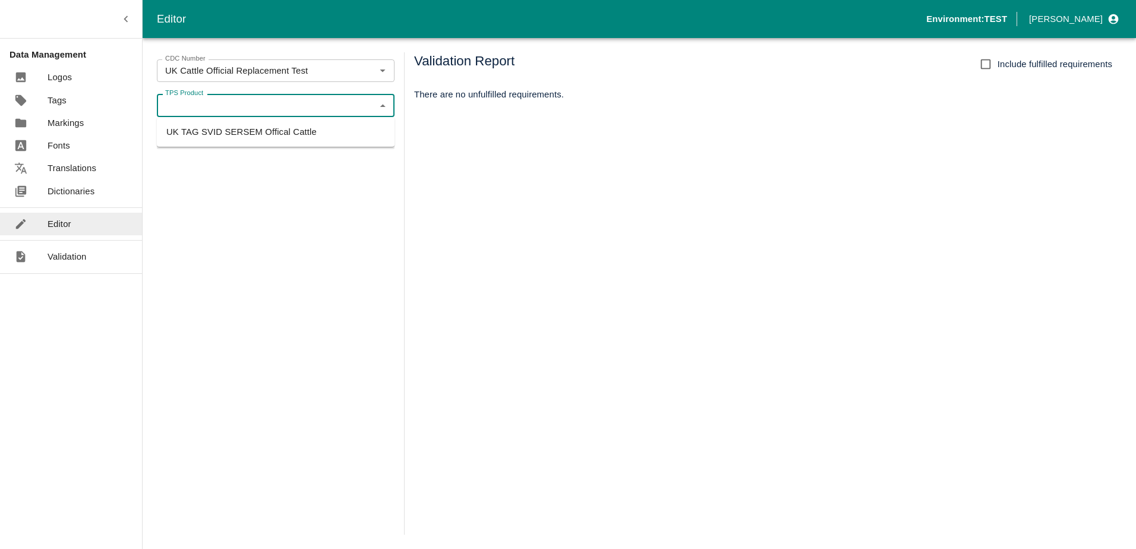
click at [227, 98] on input "TPS Product" at bounding box center [265, 104] width 211 height 15
click at [221, 127] on li "UK TAG SVID SERSEM Offical Cattle" at bounding box center [276, 132] width 238 height 20
type input "UK TAG SVID SERSEM Offical Cattle"
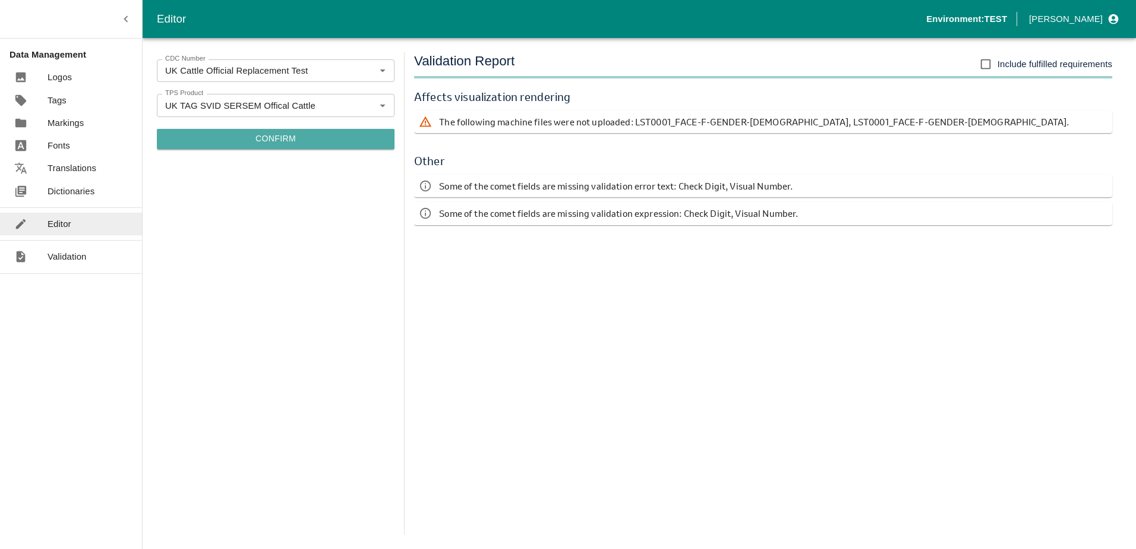
click at [301, 135] on button "Confirm" at bounding box center [276, 139] width 238 height 20
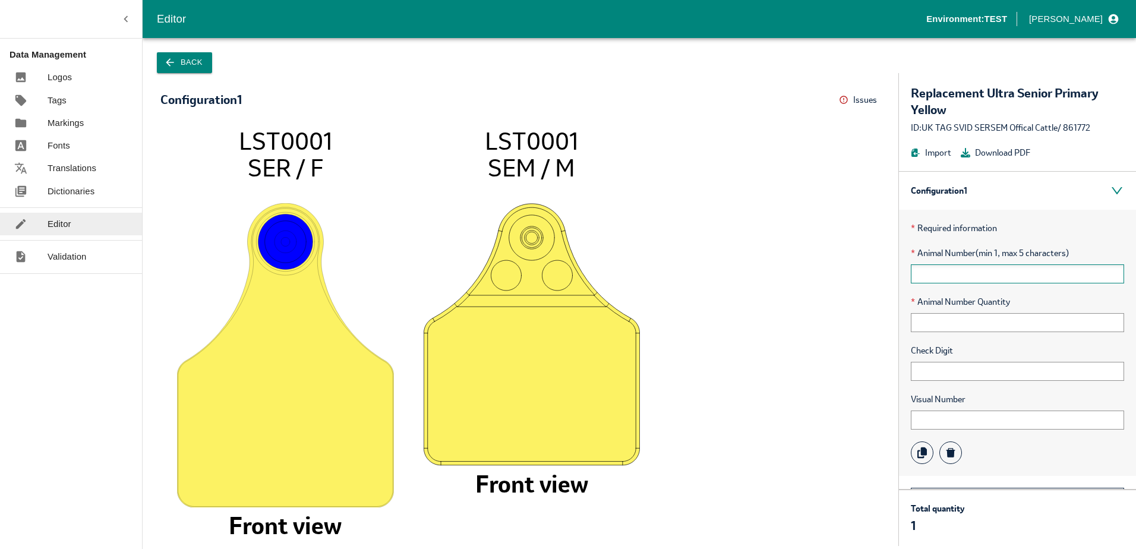
click at [974, 276] on input "text" at bounding box center [1017, 273] width 213 height 19
type input "1"
type input "12345"
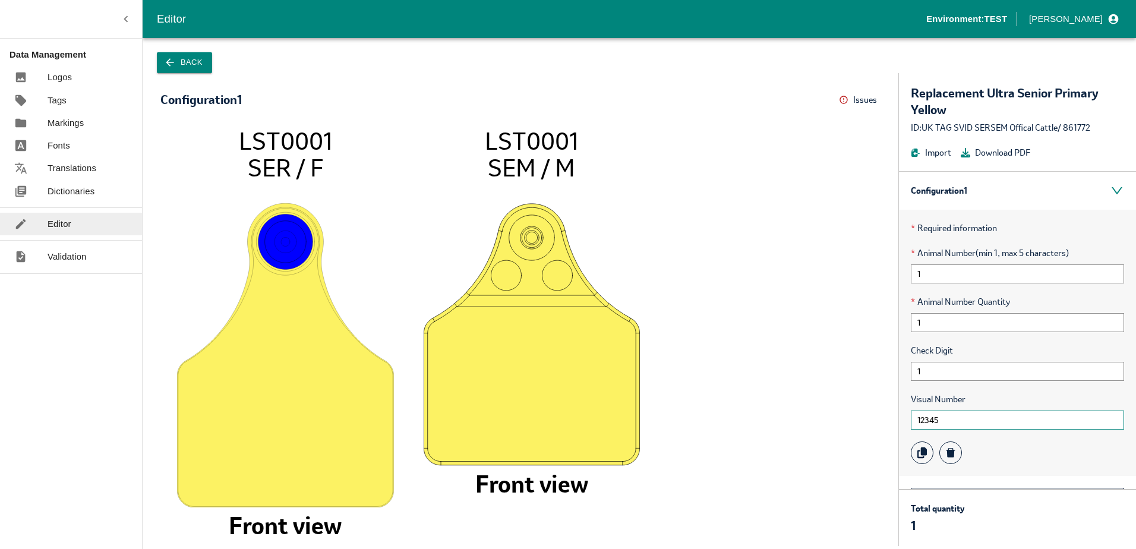
drag, startPoint x: 955, startPoint y: 423, endPoint x: 842, endPoint y: 414, distance: 113.2
click at [842, 414] on div "Configuration 1 Issues Menu LST0001 SER / F Front view LST0001 SEM / M Front vi…" at bounding box center [639, 309] width 993 height 473
type input "1"
click at [962, 368] on input "1" at bounding box center [1017, 371] width 213 height 19
click at [948, 310] on div "* Animal Number Quantity 1" at bounding box center [1017, 313] width 213 height 37
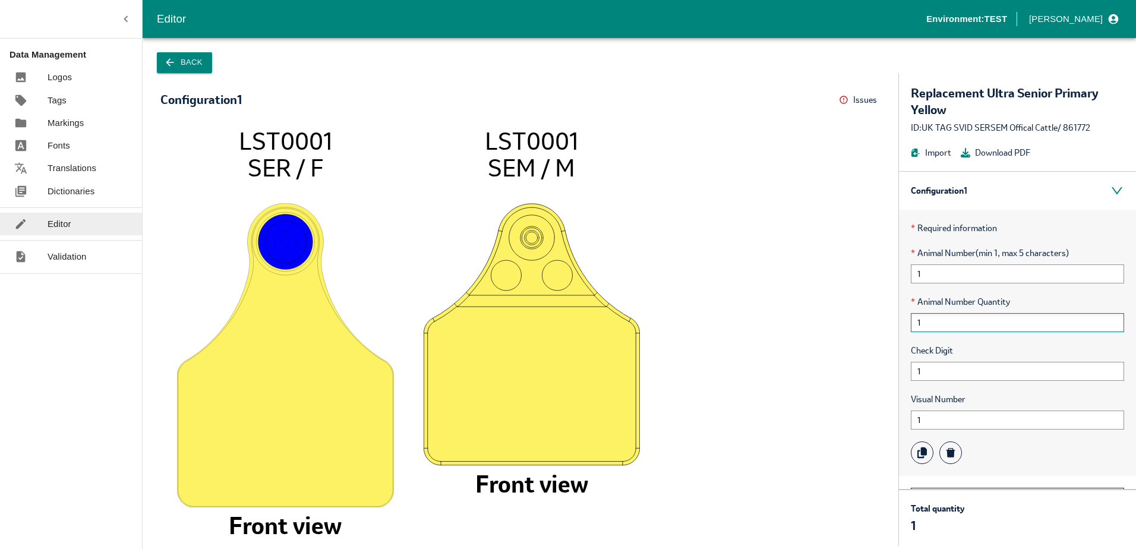
click at [960, 328] on input "1" at bounding box center [1017, 322] width 213 height 19
click at [975, 269] on input "1" at bounding box center [1017, 273] width 213 height 19
click at [726, 324] on icon "LST0001 SER / F Front view LST0001 SEM / M Front view" at bounding box center [520, 330] width 696 height 407
click at [77, 253] on p "Validation" at bounding box center [67, 256] width 39 height 13
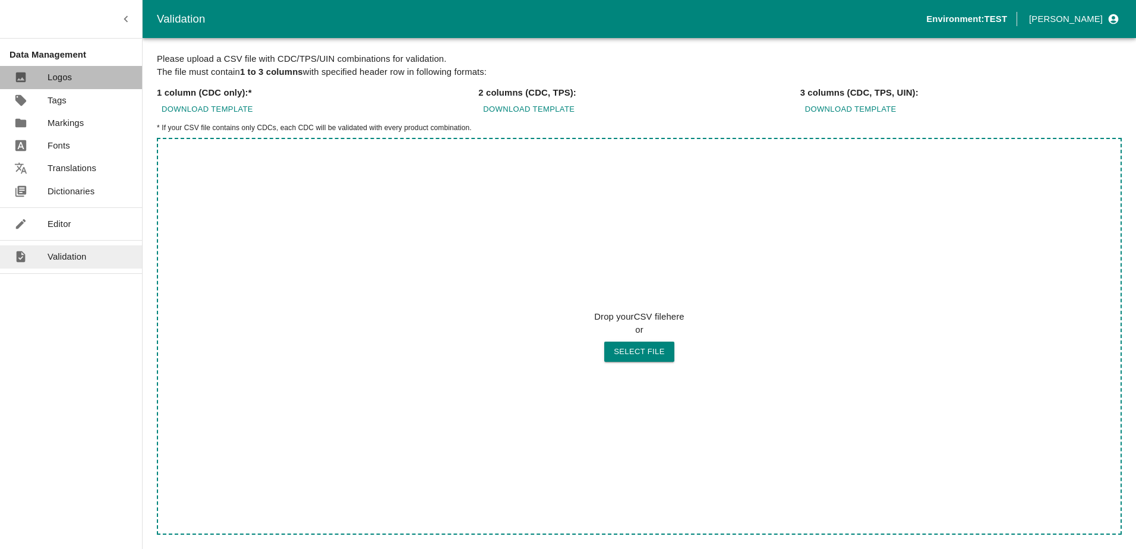
click at [74, 79] on link "Logos" at bounding box center [71, 77] width 142 height 23
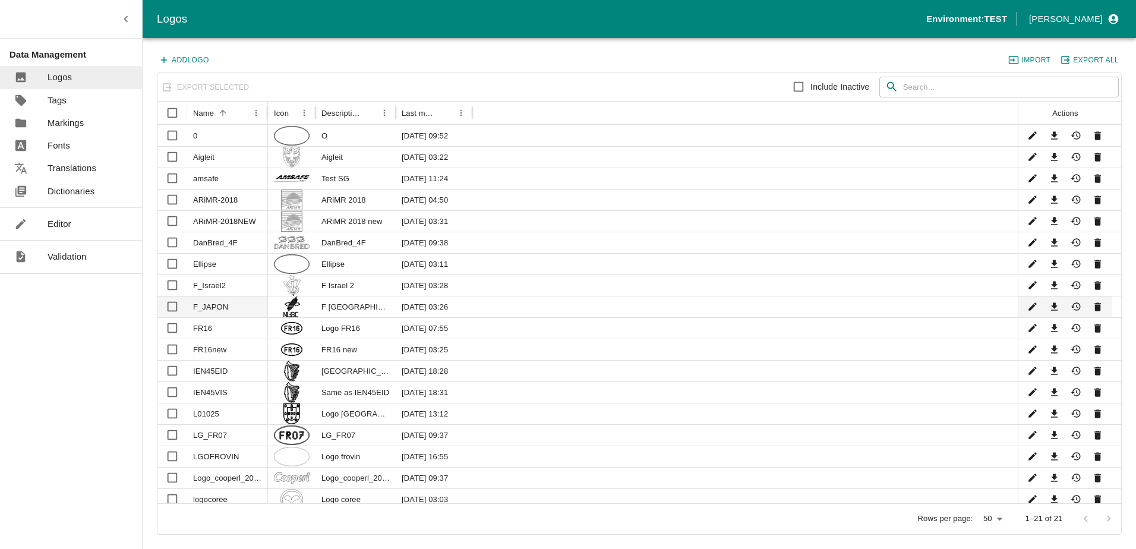
scroll to position [67, 0]
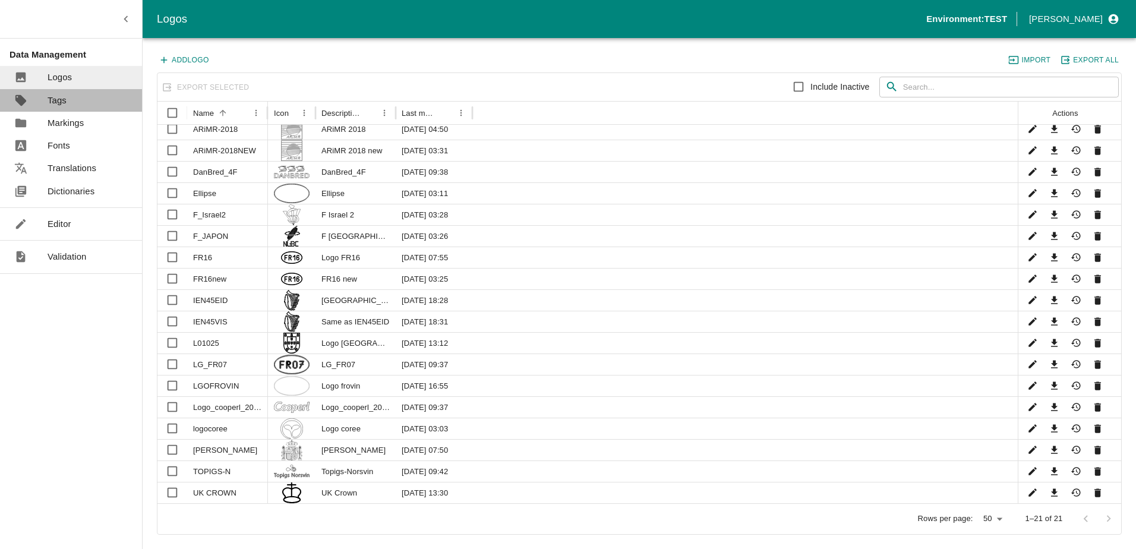
click at [64, 103] on p "Tags" at bounding box center [57, 100] width 19 height 13
